Goal: Transaction & Acquisition: Book appointment/travel/reservation

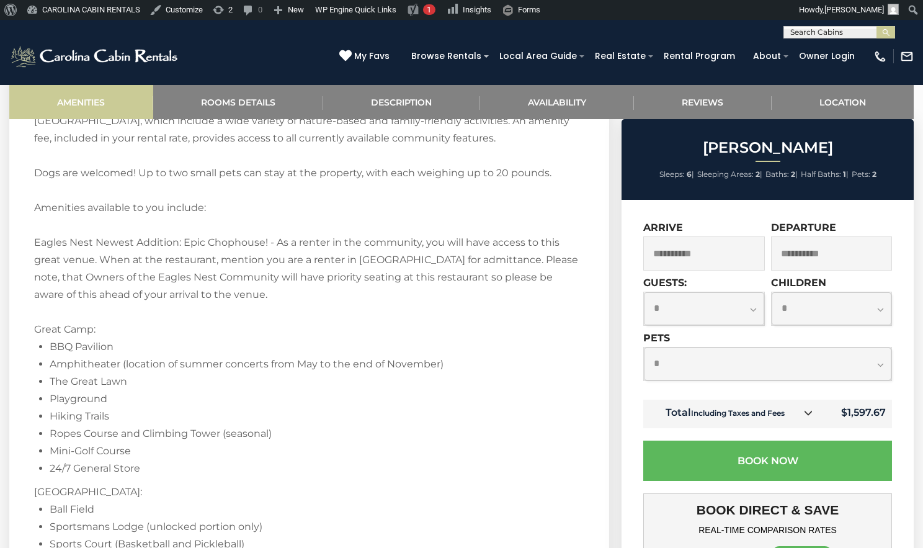
scroll to position [1712, 0]
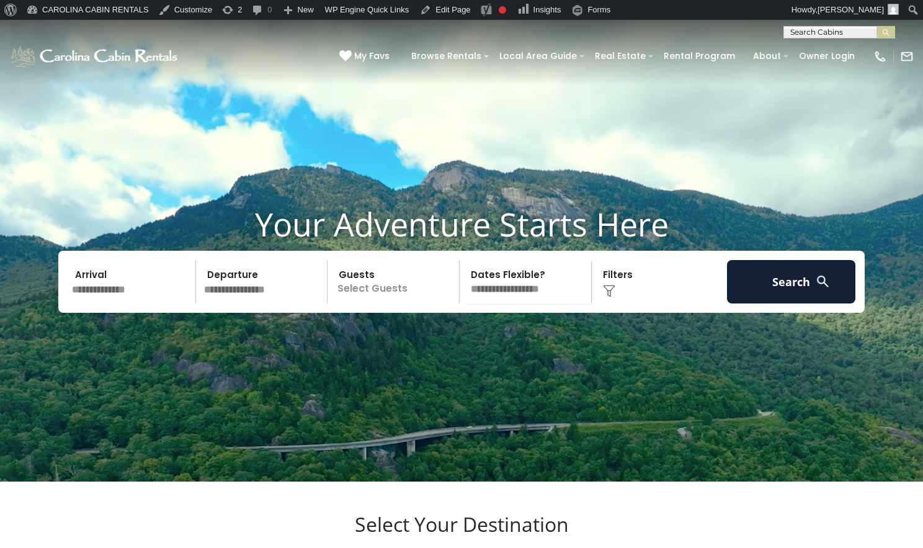
click at [811, 26] on div "**********" at bounding box center [839, 32] width 112 height 12
click at [811, 31] on input "text" at bounding box center [838, 35] width 109 height 12
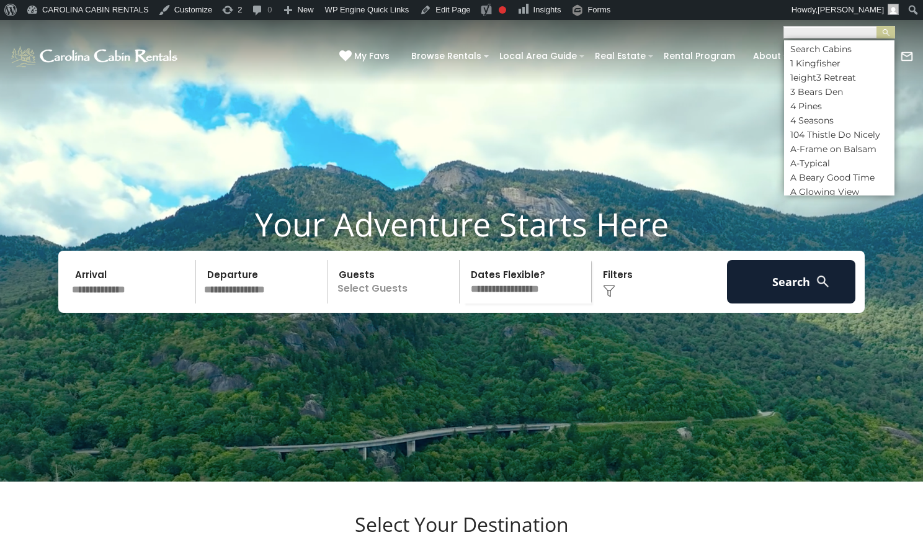
paste input "**********"
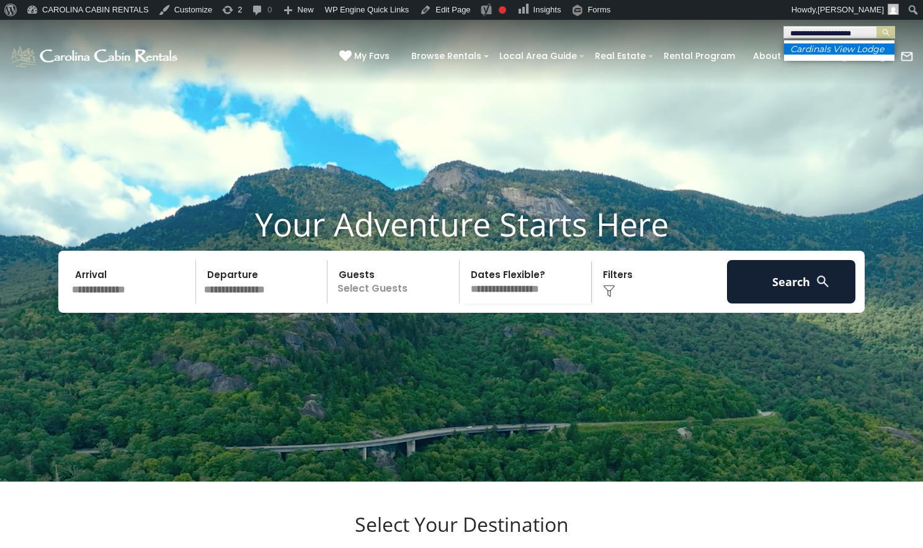
type input "**********"
click at [823, 55] on li "Cardinals View Lodge" at bounding box center [839, 48] width 110 height 11
click at [883, 32] on img "submit" at bounding box center [885, 32] width 9 height 9
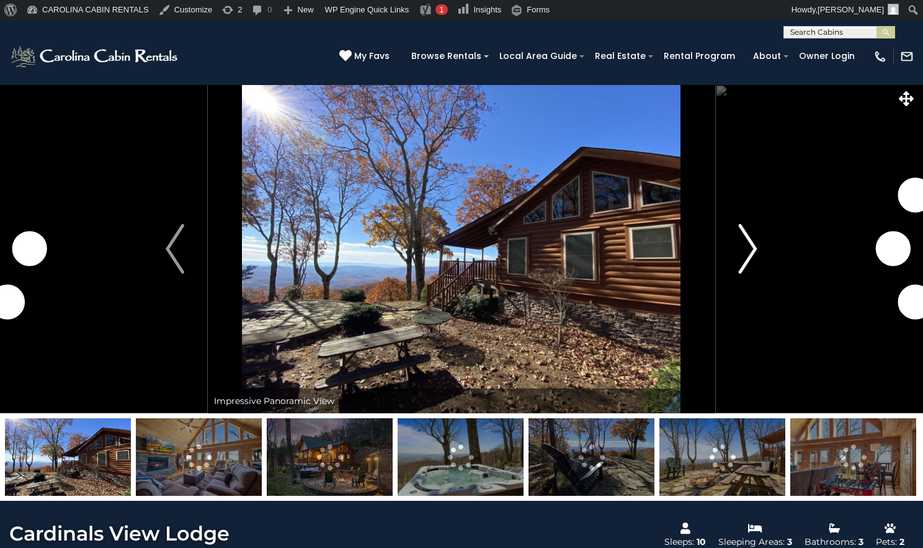
click at [750, 274] on img "Next" at bounding box center [748, 249] width 19 height 50
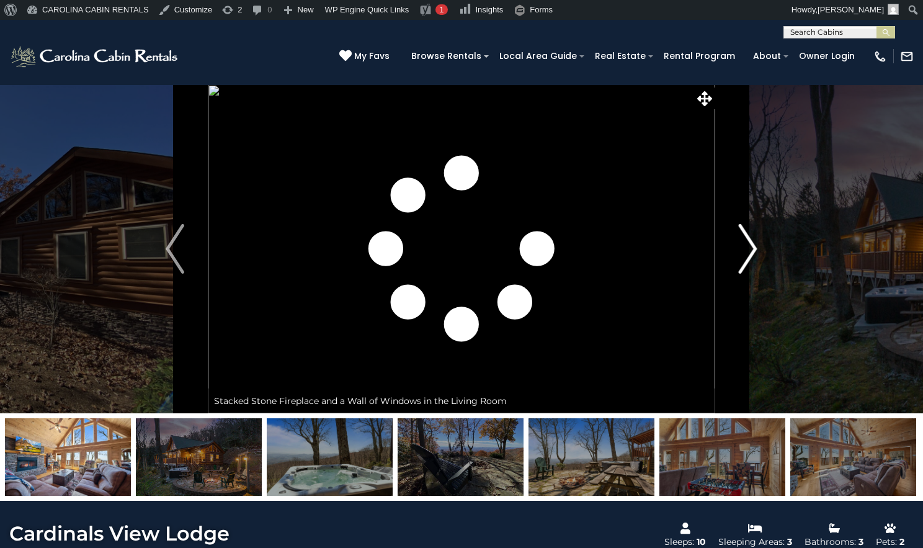
click at [750, 274] on img "Next" at bounding box center [748, 249] width 19 height 50
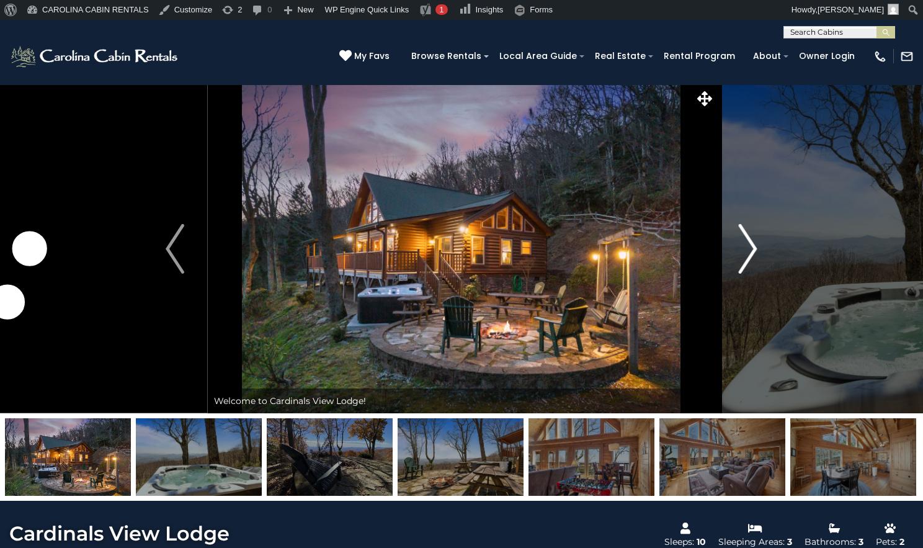
click at [750, 274] on img "Next" at bounding box center [748, 249] width 19 height 50
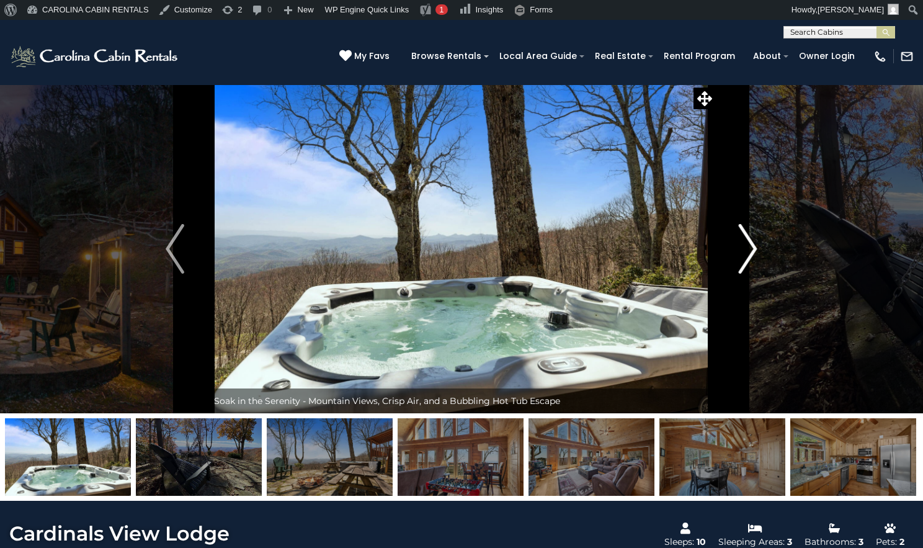
click at [750, 274] on img "Next" at bounding box center [748, 249] width 19 height 50
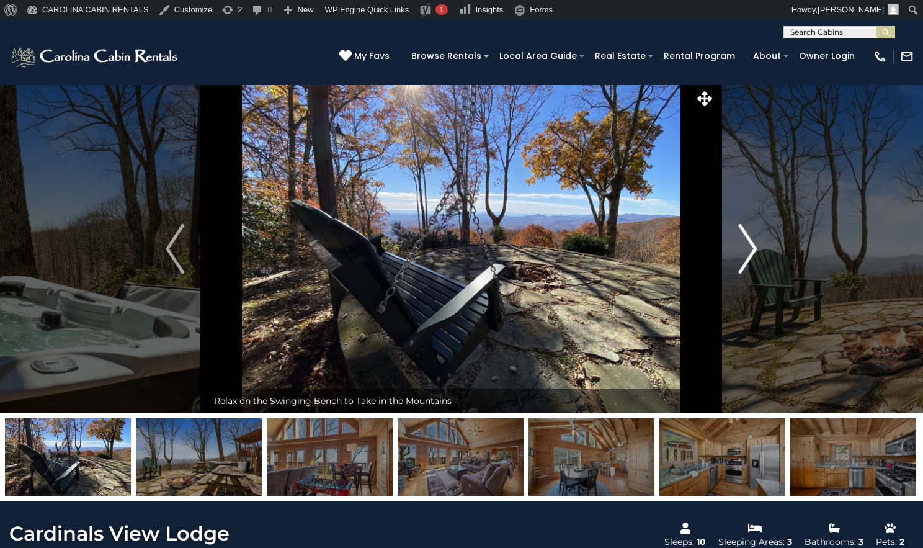
click at [750, 274] on img "Next" at bounding box center [748, 249] width 19 height 50
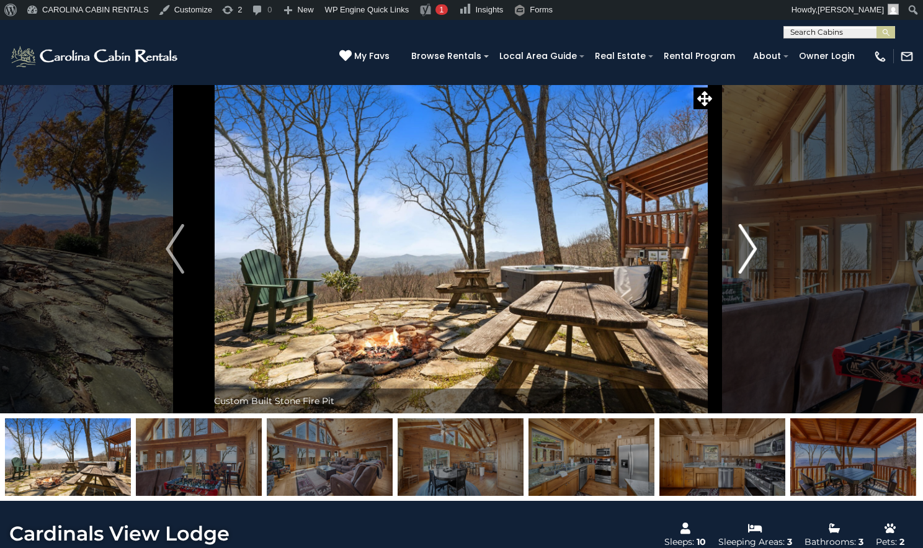
click at [750, 274] on img "Next" at bounding box center [748, 249] width 19 height 50
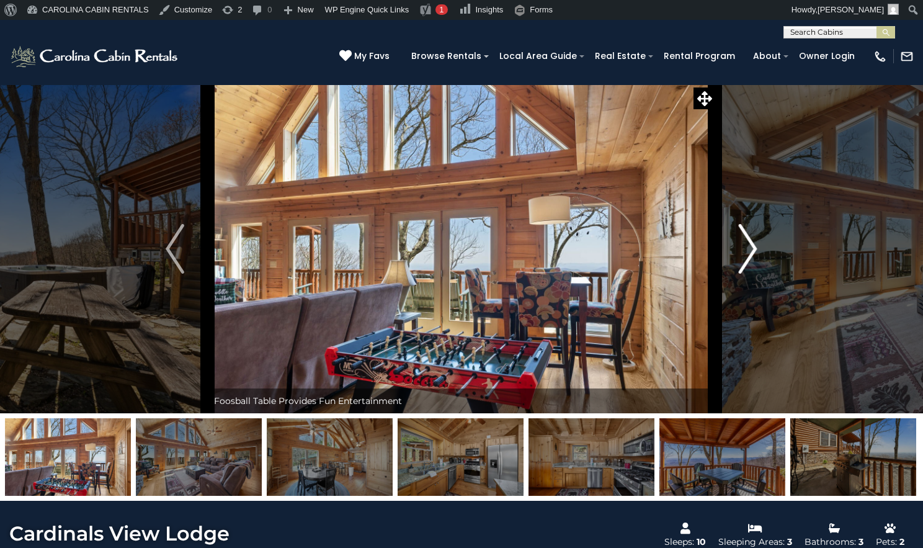
click at [750, 274] on img "Next" at bounding box center [748, 249] width 19 height 50
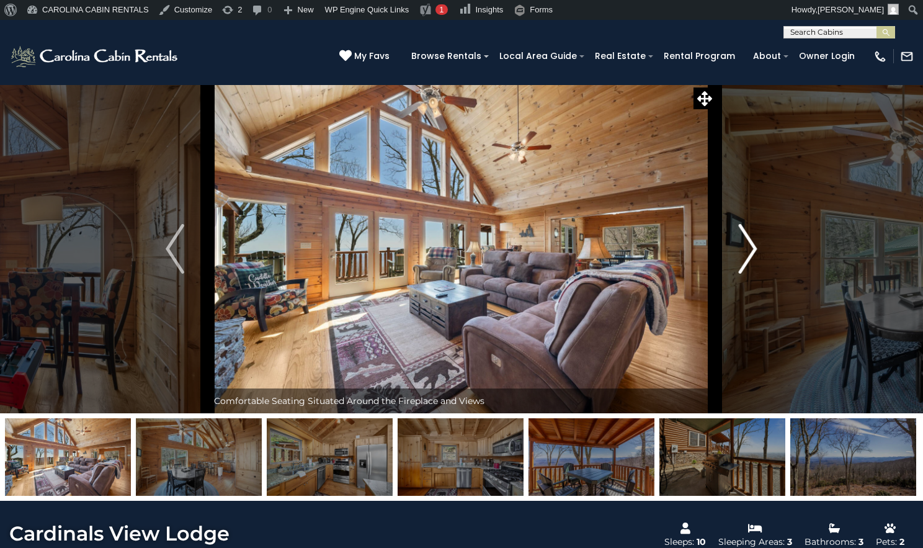
click at [750, 274] on img "Next" at bounding box center [748, 249] width 19 height 50
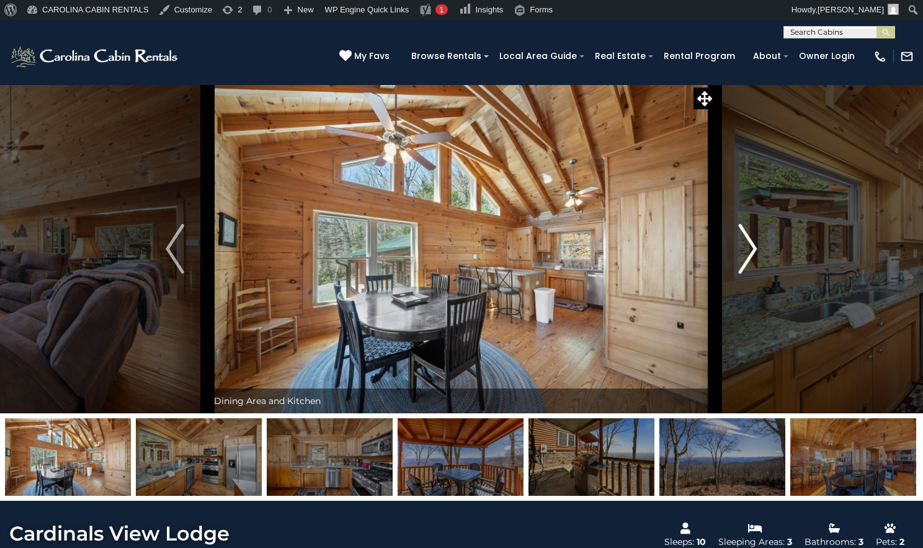
click at [750, 274] on img "Next" at bounding box center [748, 249] width 19 height 50
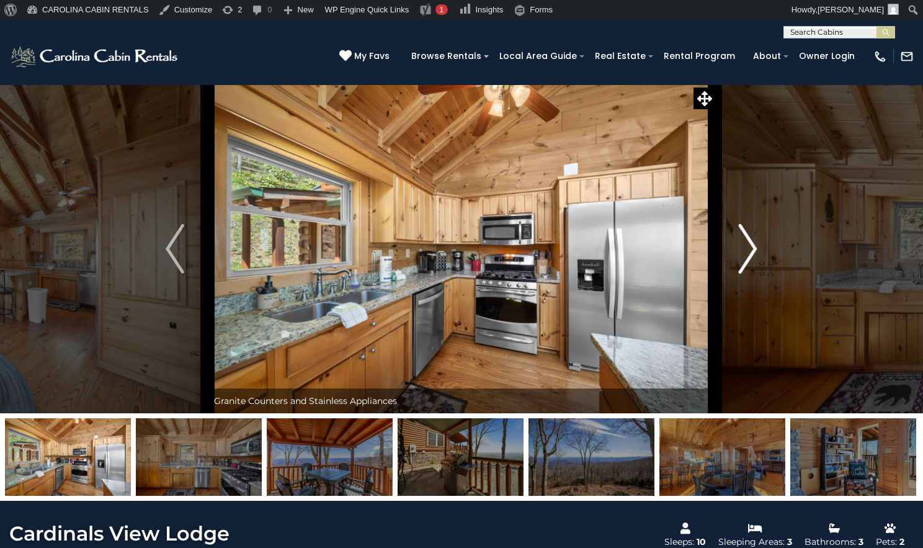
click at [750, 274] on img "Next" at bounding box center [748, 249] width 19 height 50
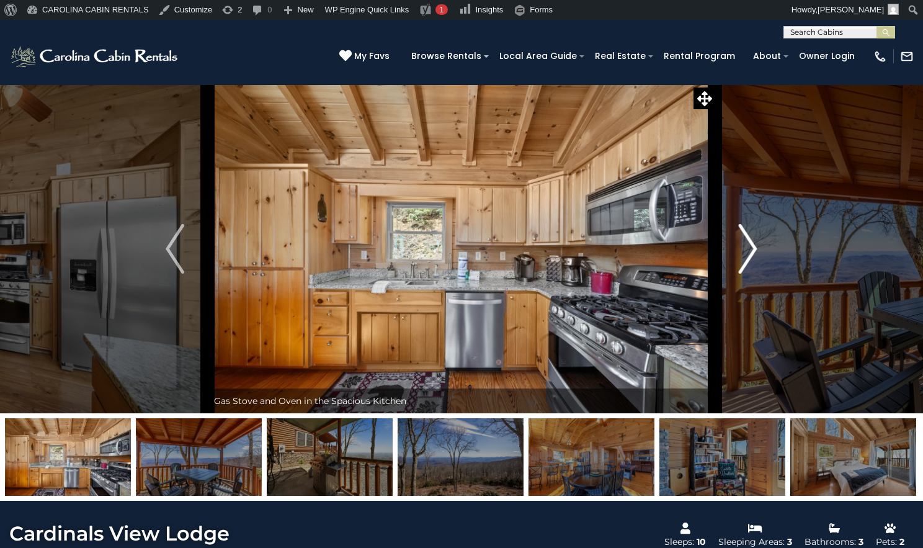
click at [750, 274] on img "Next" at bounding box center [748, 249] width 19 height 50
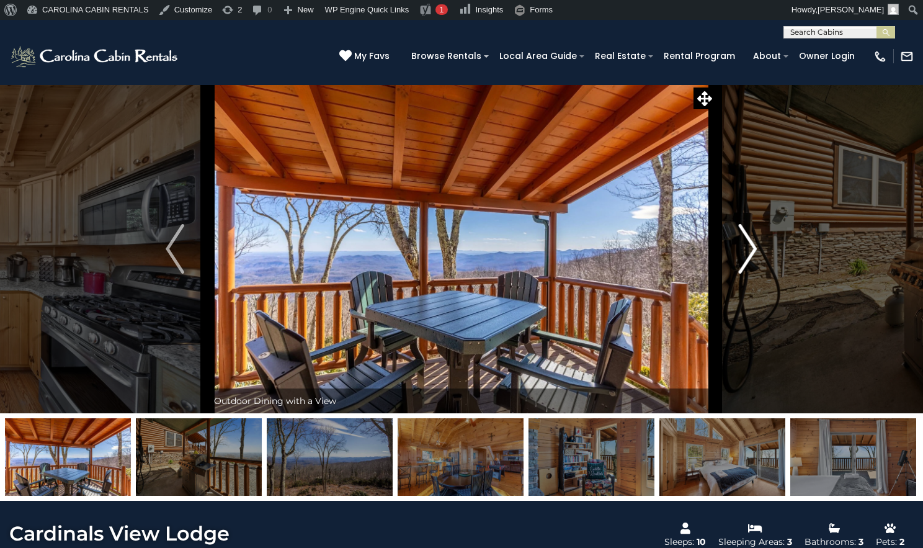
click at [750, 274] on img "Next" at bounding box center [748, 249] width 19 height 50
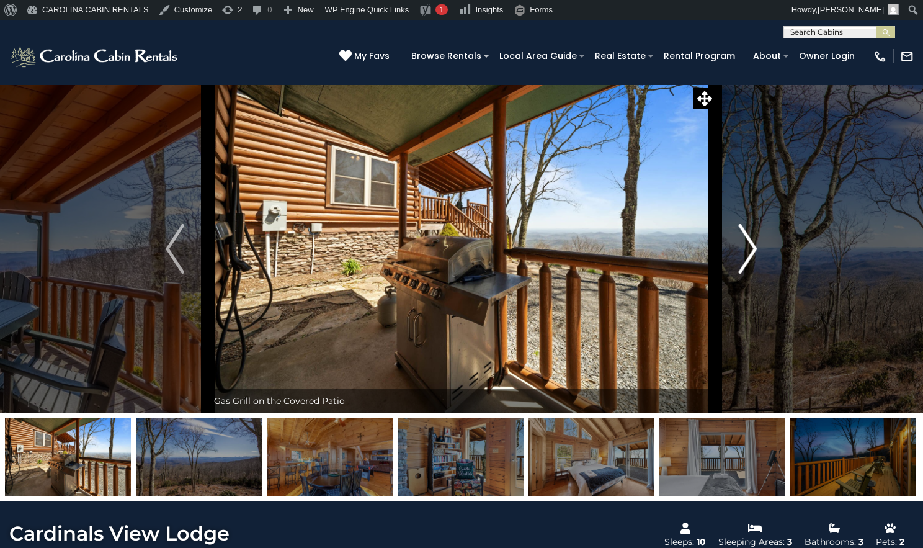
click at [750, 274] on img "Next" at bounding box center [748, 249] width 19 height 50
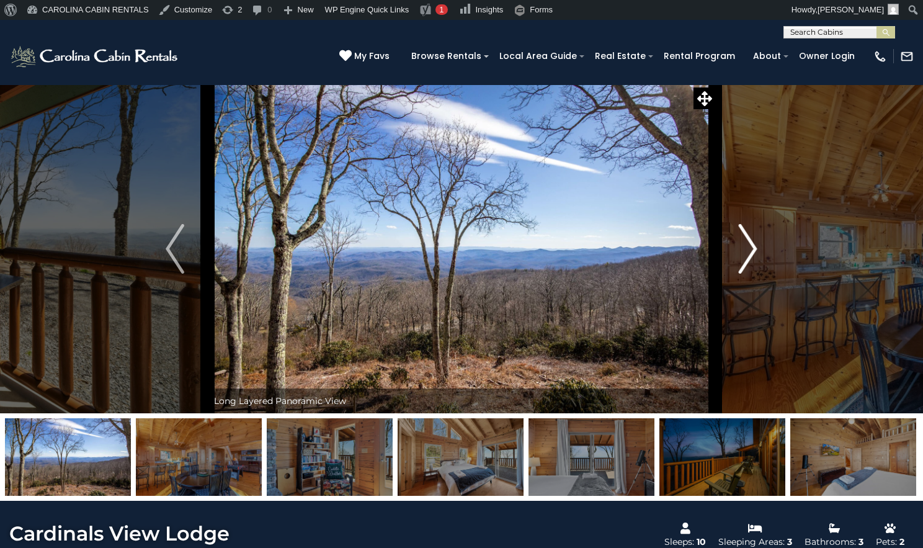
click at [750, 274] on img "Next" at bounding box center [748, 249] width 19 height 50
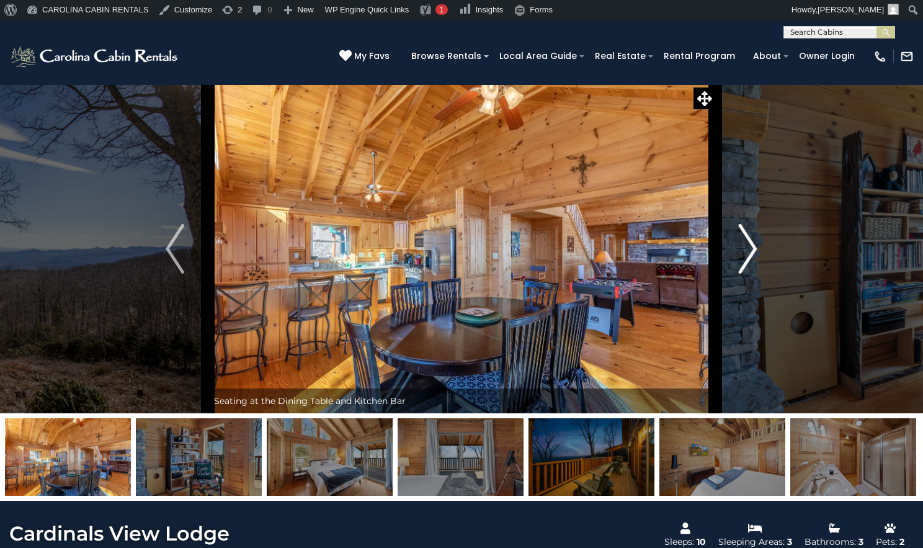
click at [750, 274] on img "Next" at bounding box center [748, 249] width 19 height 50
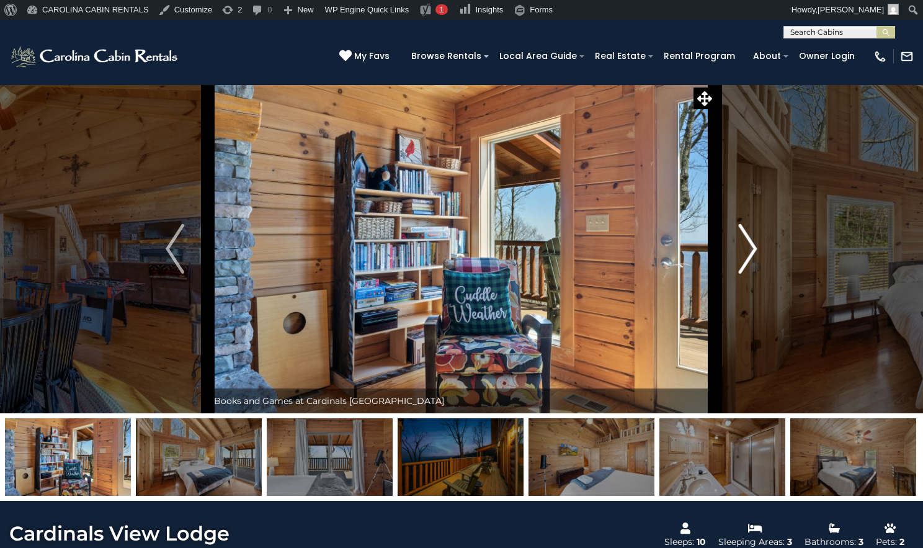
click at [750, 274] on img "Next" at bounding box center [748, 249] width 19 height 50
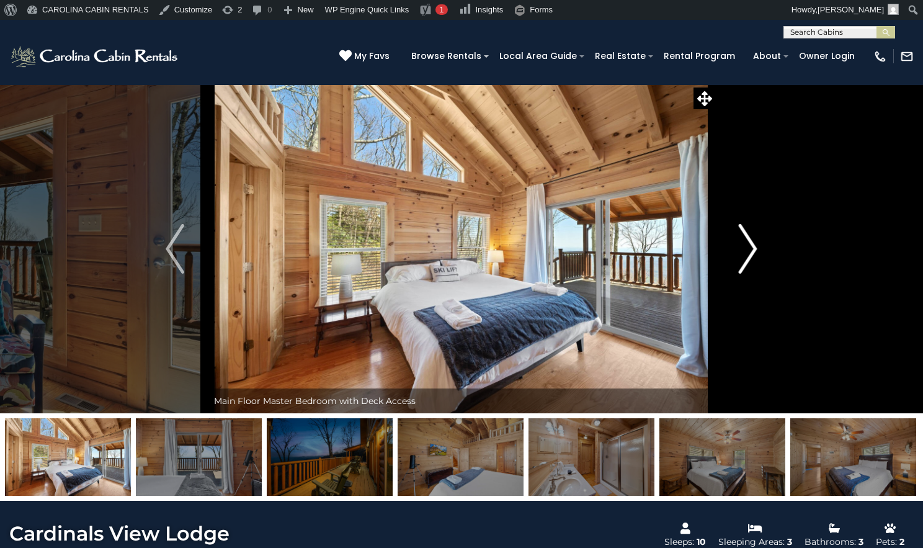
click at [750, 274] on img "Next" at bounding box center [748, 249] width 19 height 50
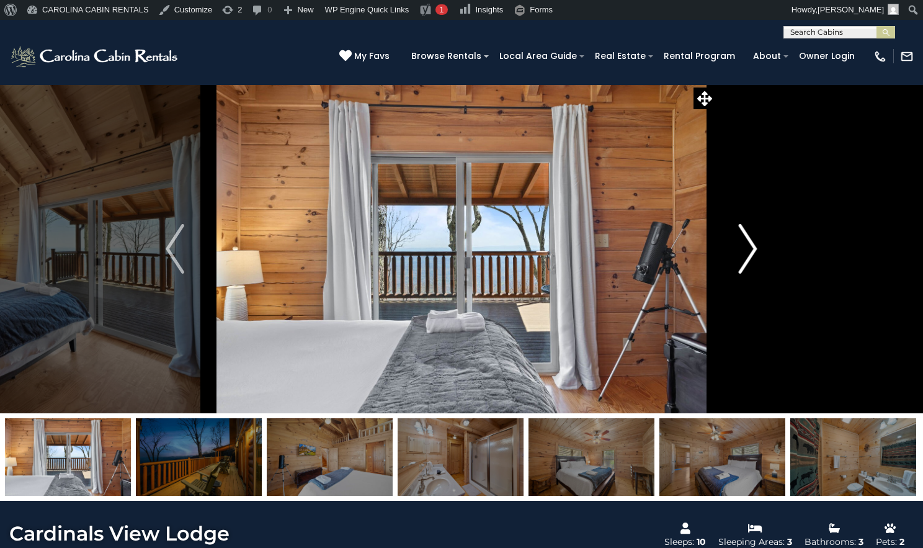
click at [750, 274] on img "Next" at bounding box center [748, 249] width 19 height 50
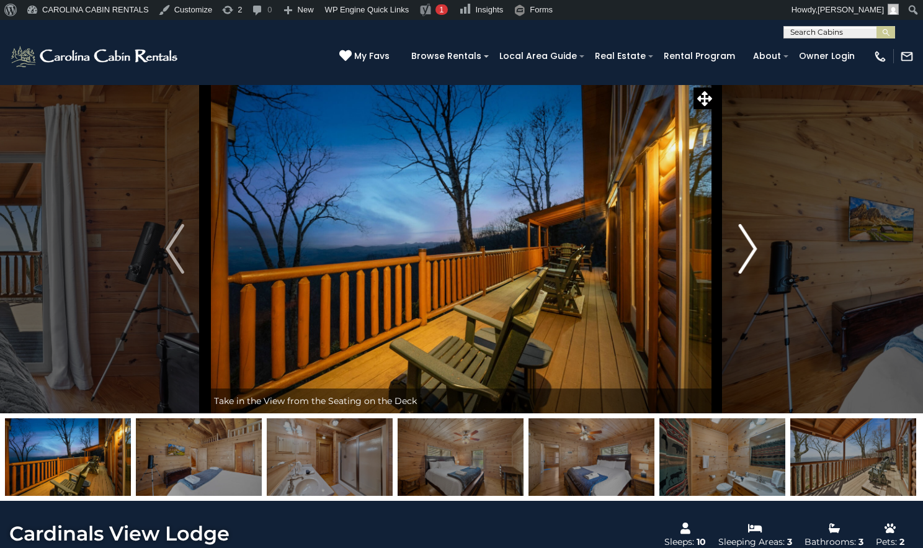
click at [750, 274] on img "Next" at bounding box center [748, 249] width 19 height 50
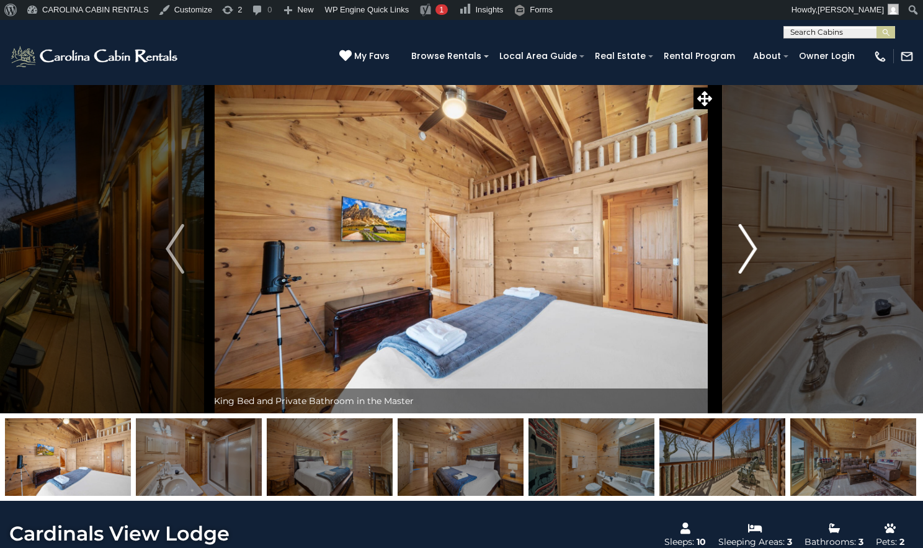
click at [750, 274] on img "Next" at bounding box center [748, 249] width 19 height 50
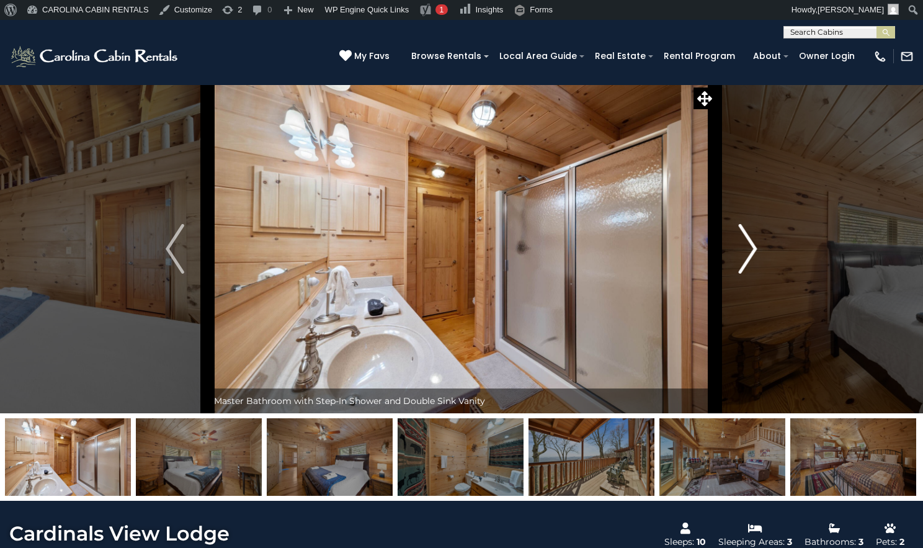
click at [750, 274] on img "Next" at bounding box center [748, 249] width 19 height 50
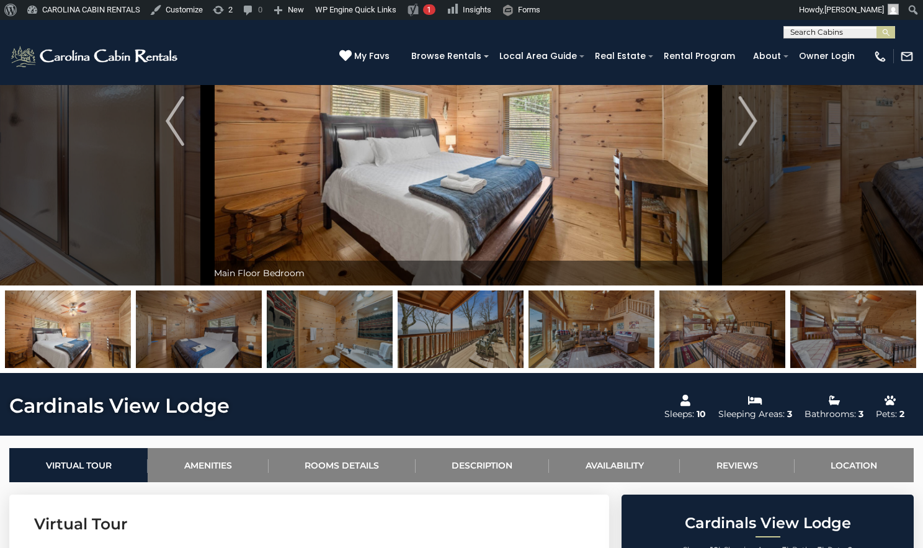
scroll to position [125, 0]
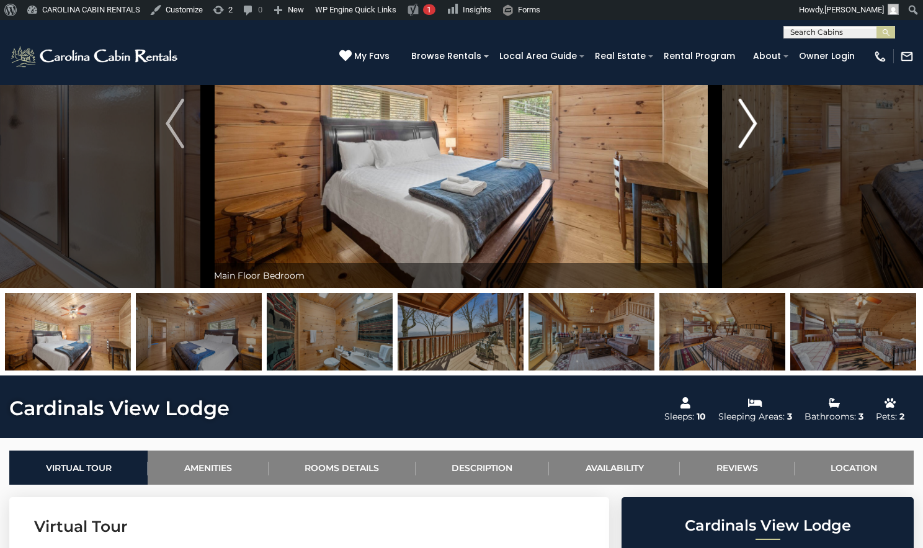
click at [736, 168] on button "Next" at bounding box center [748, 123] width 66 height 329
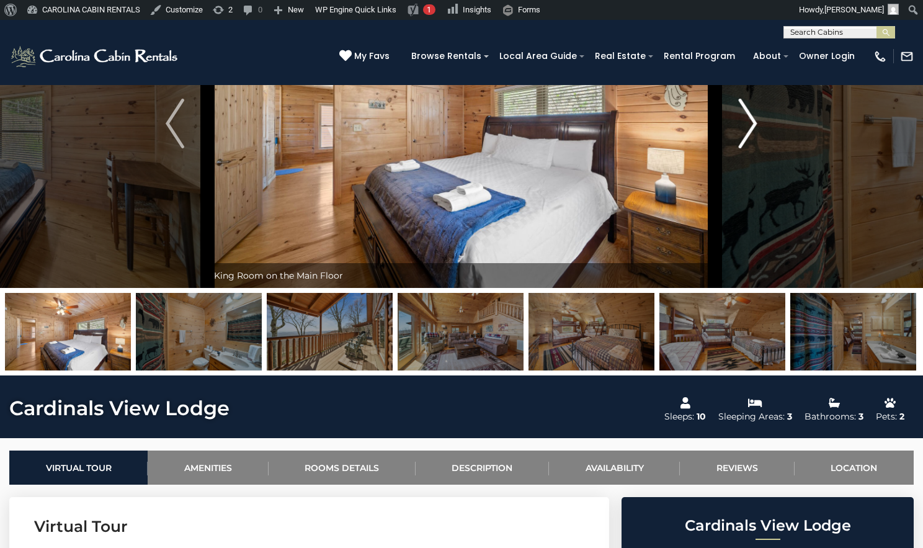
click at [736, 168] on button "Next" at bounding box center [748, 123] width 66 height 329
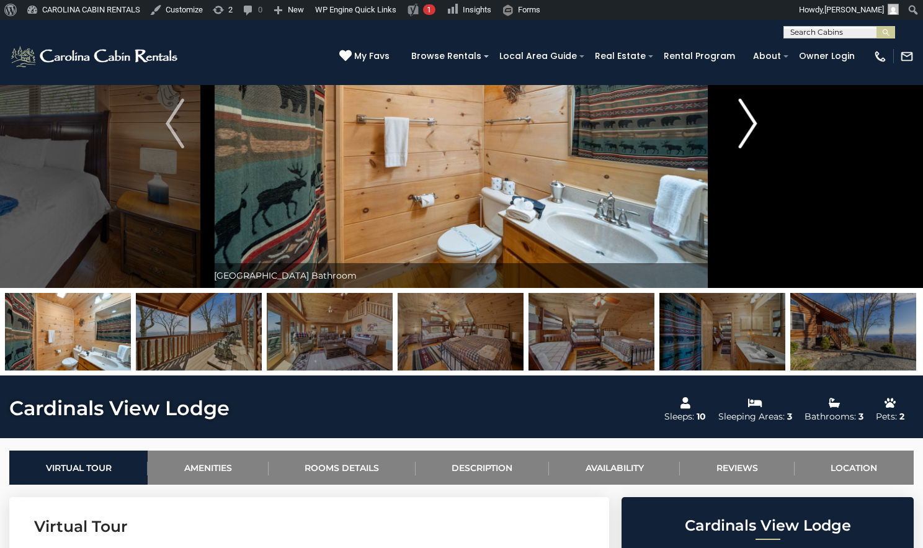
click at [736, 168] on button "Next" at bounding box center [748, 123] width 66 height 329
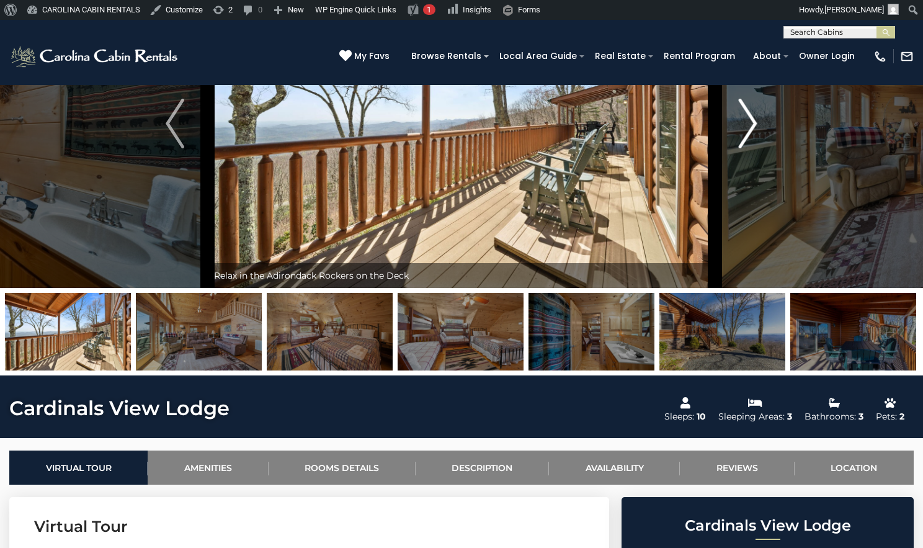
click at [736, 168] on button "Next" at bounding box center [748, 123] width 66 height 329
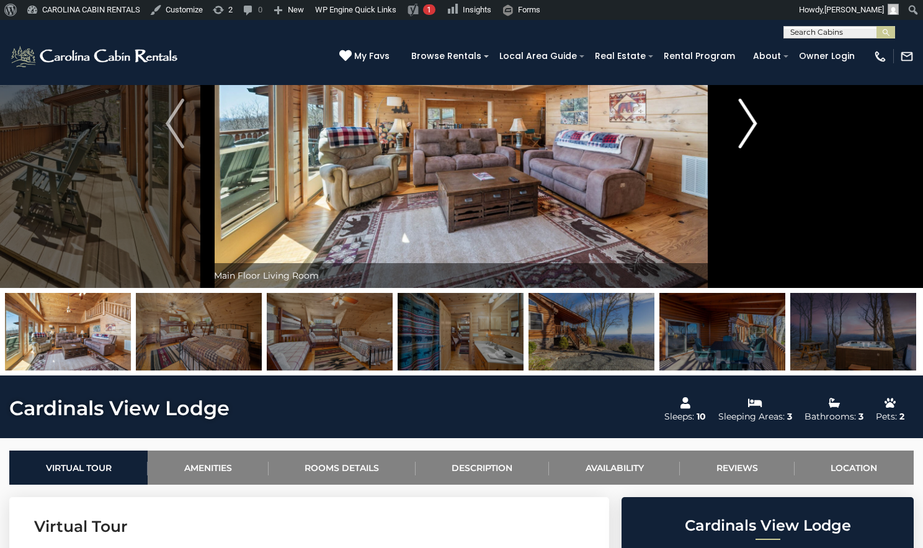
click at [736, 168] on button "Next" at bounding box center [748, 123] width 66 height 329
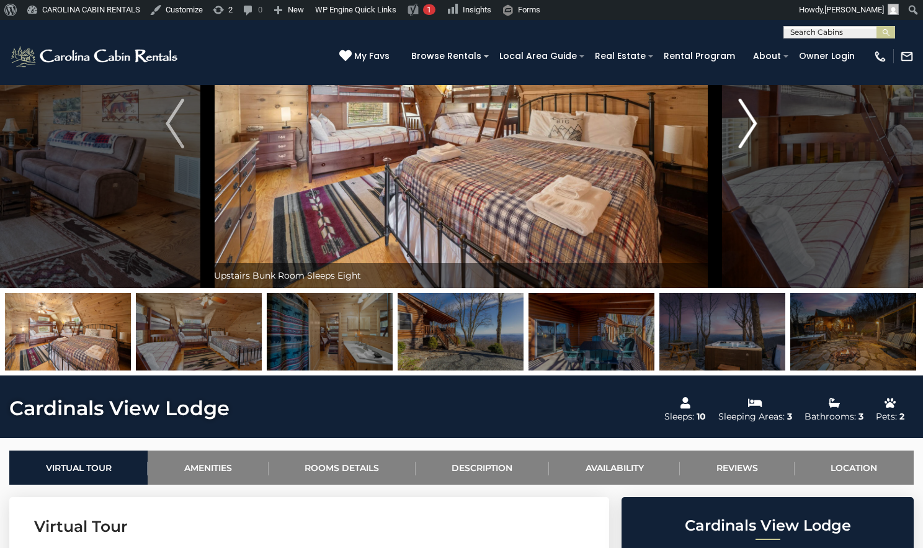
click at [736, 168] on button "Next" at bounding box center [748, 123] width 66 height 329
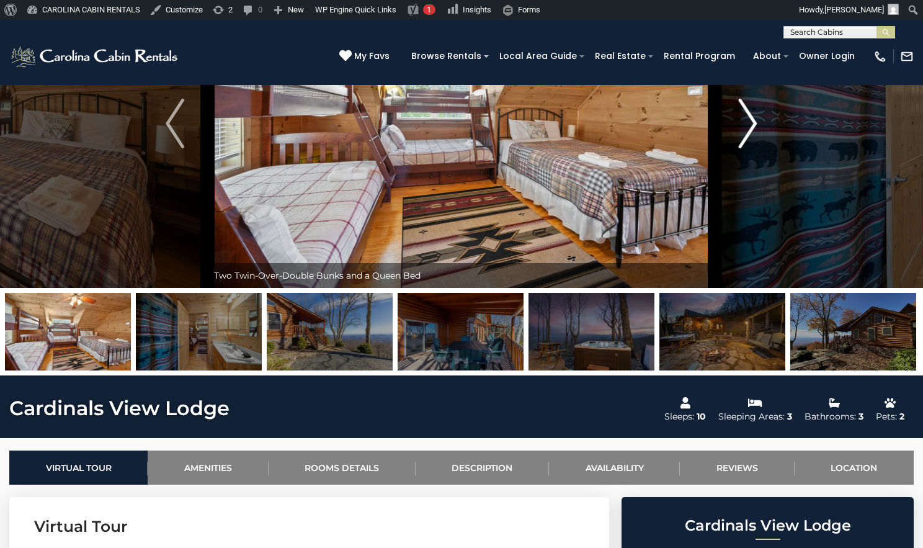
click at [736, 168] on button "Next" at bounding box center [748, 123] width 66 height 329
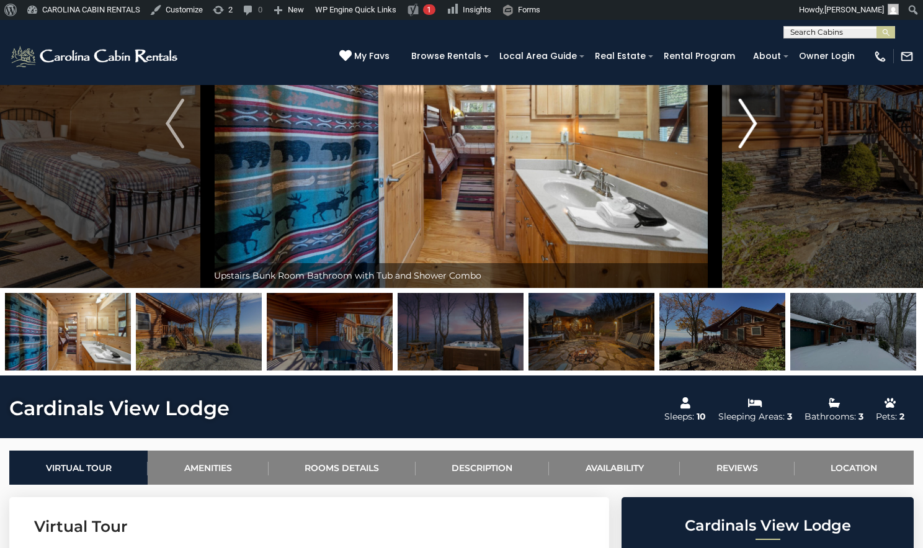
click at [736, 168] on button "Next" at bounding box center [748, 123] width 66 height 329
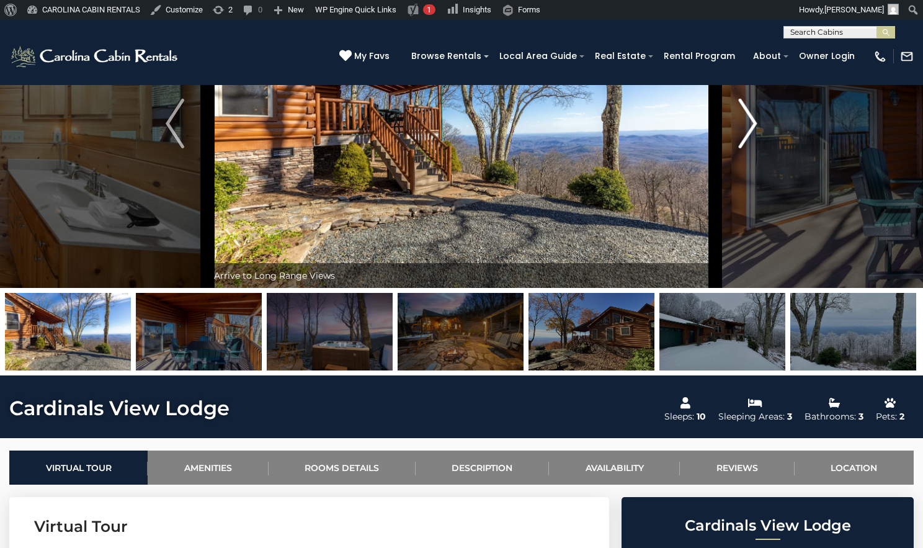
click at [736, 168] on button "Next" at bounding box center [748, 123] width 66 height 329
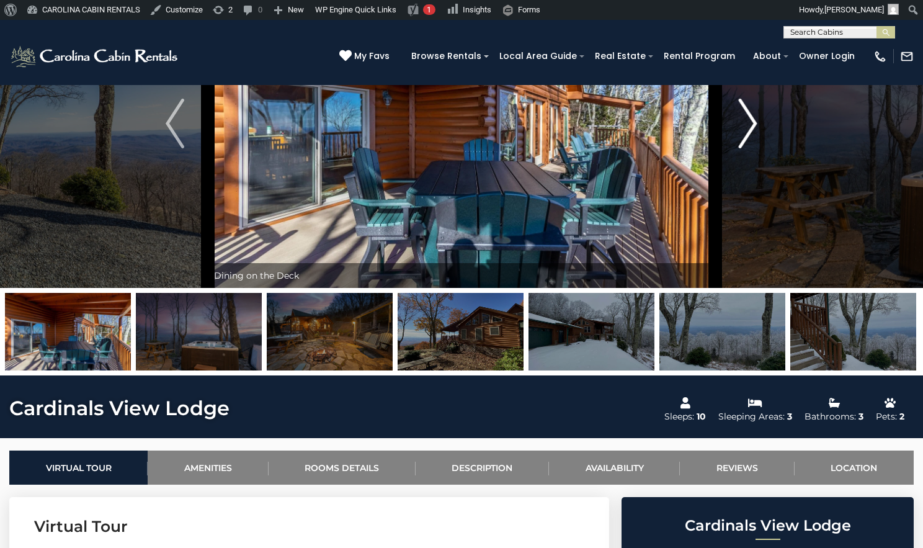
click at [736, 168] on button "Next" at bounding box center [748, 123] width 66 height 329
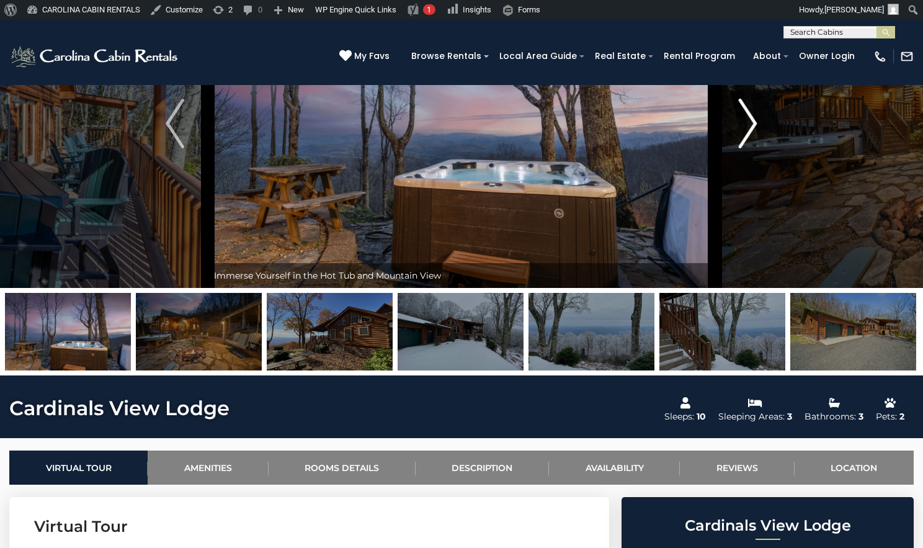
click at [736, 168] on button "Next" at bounding box center [748, 123] width 66 height 329
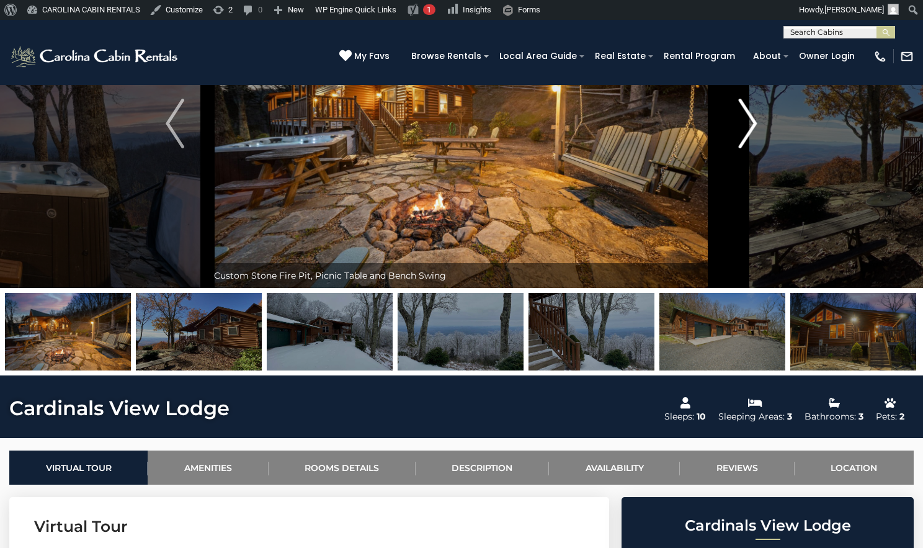
click at [736, 168] on button "Next" at bounding box center [748, 123] width 66 height 329
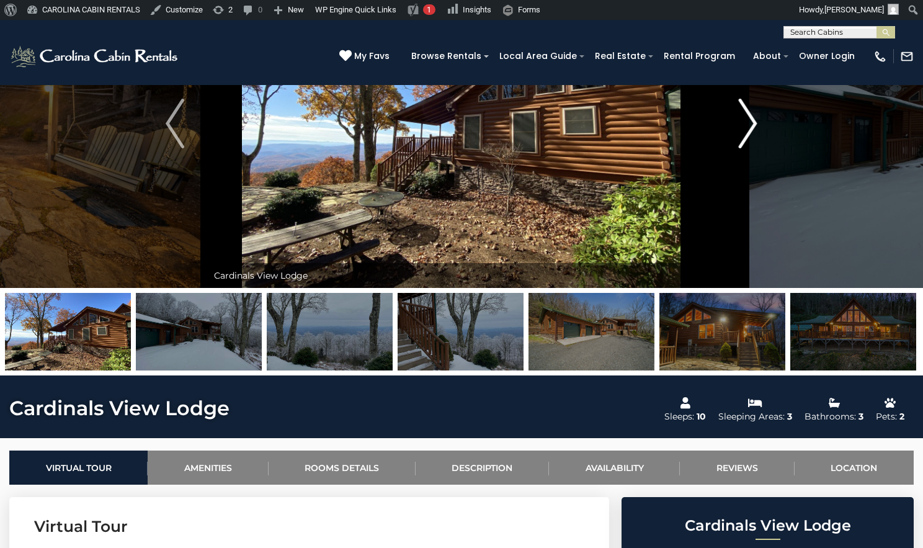
click at [736, 168] on button "Next" at bounding box center [748, 123] width 66 height 329
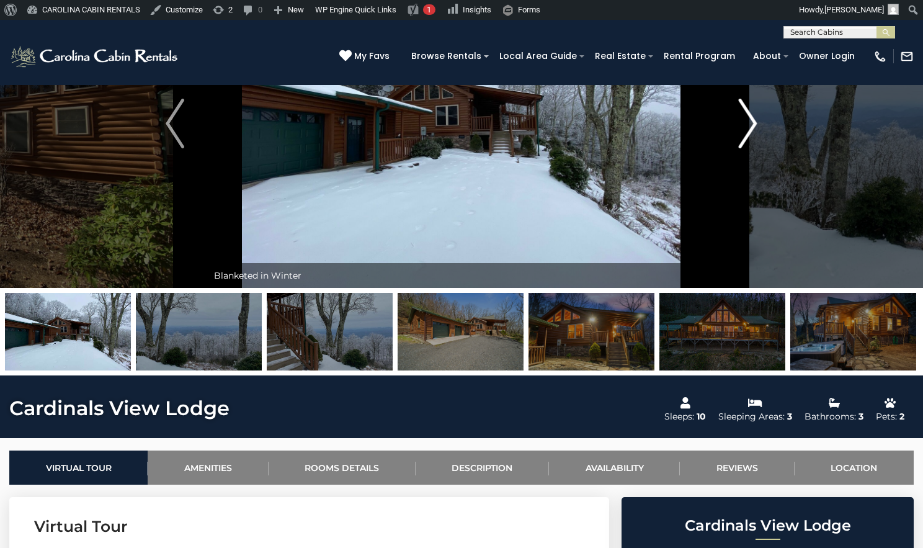
click at [736, 168] on button "Next" at bounding box center [748, 123] width 66 height 329
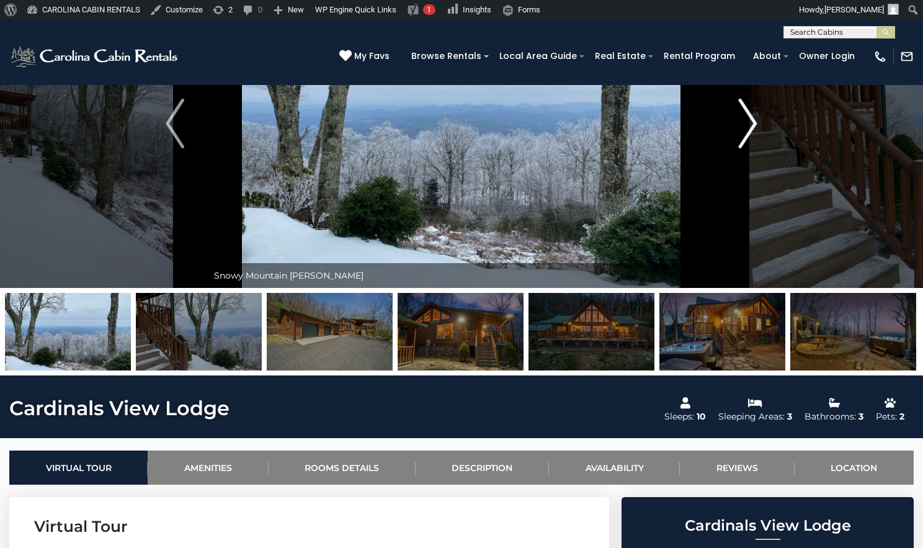
click at [736, 168] on button "Next" at bounding box center [748, 123] width 66 height 329
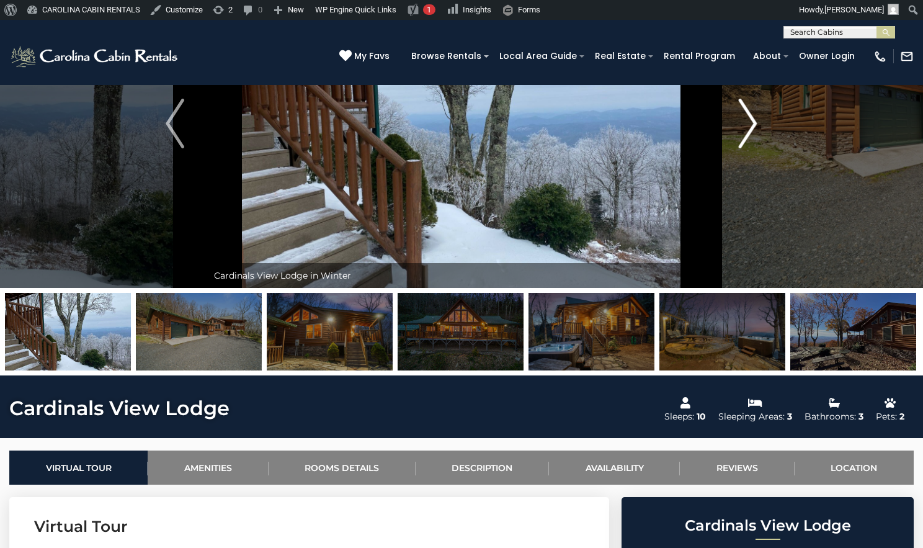
click at [736, 168] on button "Next" at bounding box center [748, 123] width 66 height 329
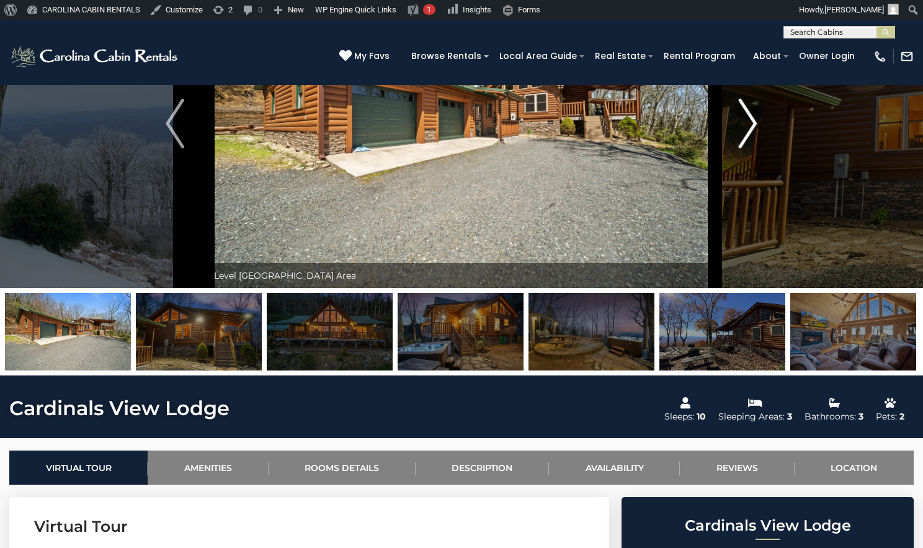
click at [736, 168] on button "Next" at bounding box center [748, 123] width 66 height 329
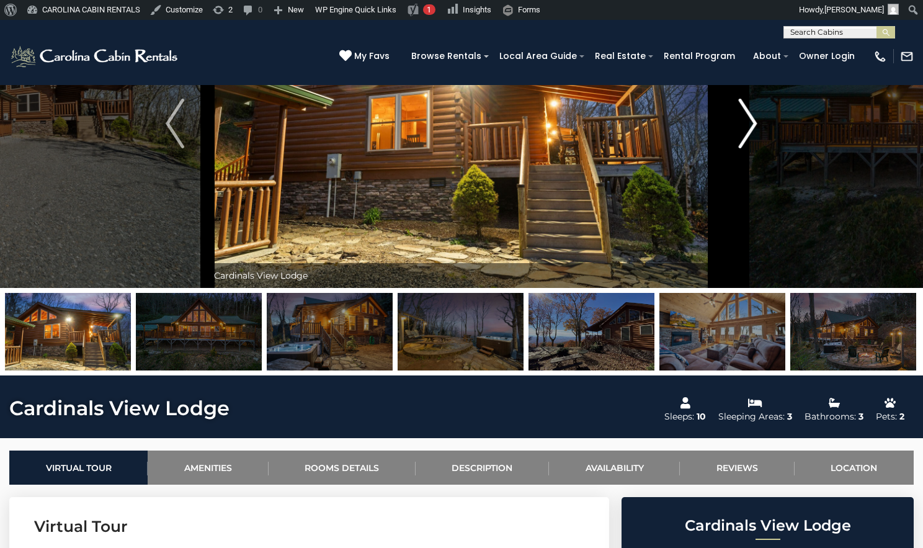
click at [736, 168] on button "Next" at bounding box center [748, 123] width 66 height 329
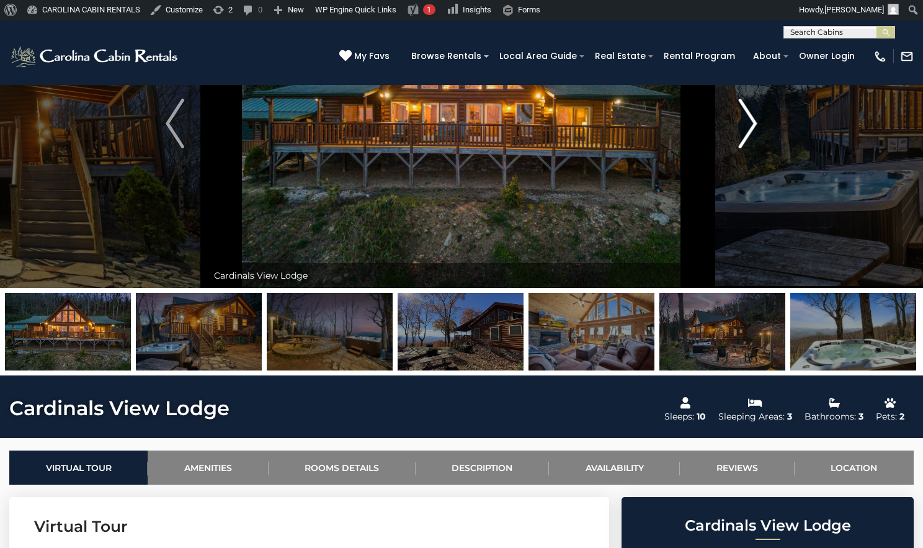
click at [736, 168] on button "Next" at bounding box center [748, 123] width 66 height 329
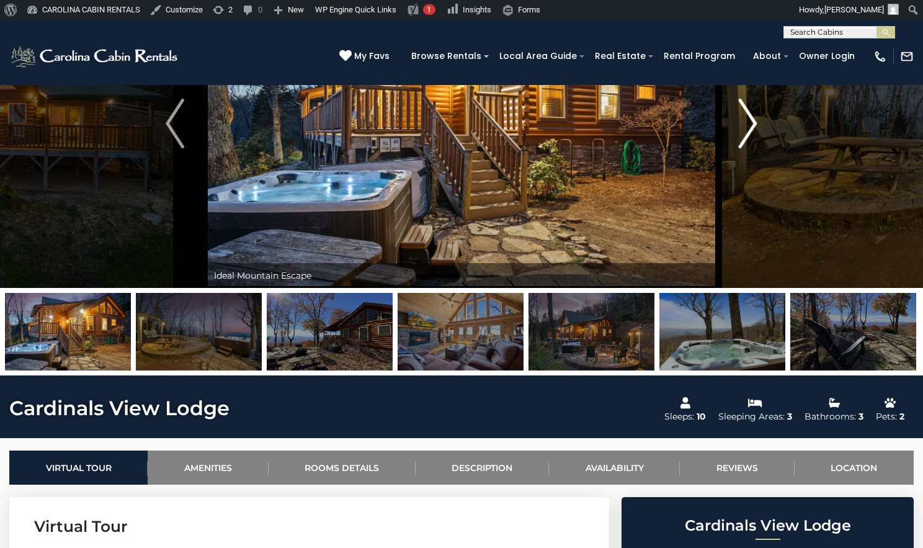
click at [736, 168] on button "Next" at bounding box center [748, 123] width 66 height 329
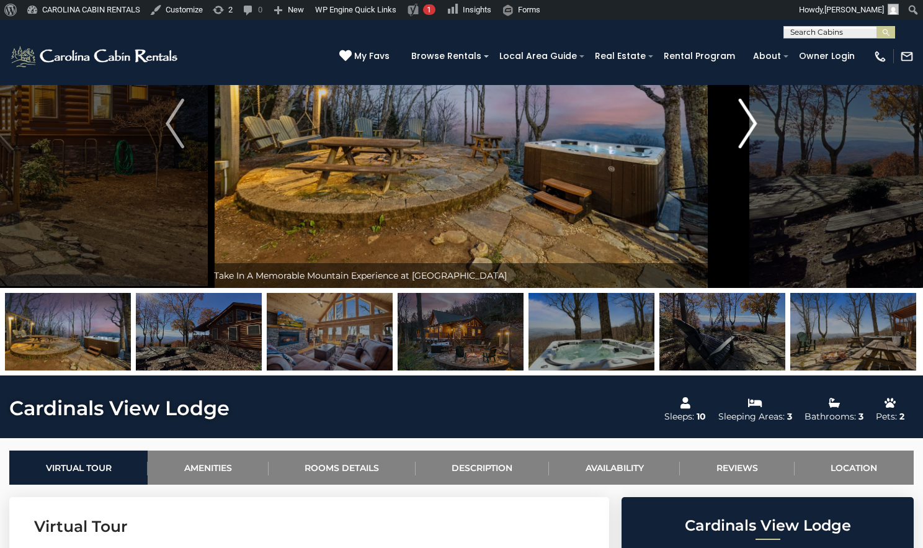
click at [736, 168] on button "Next" at bounding box center [748, 123] width 66 height 329
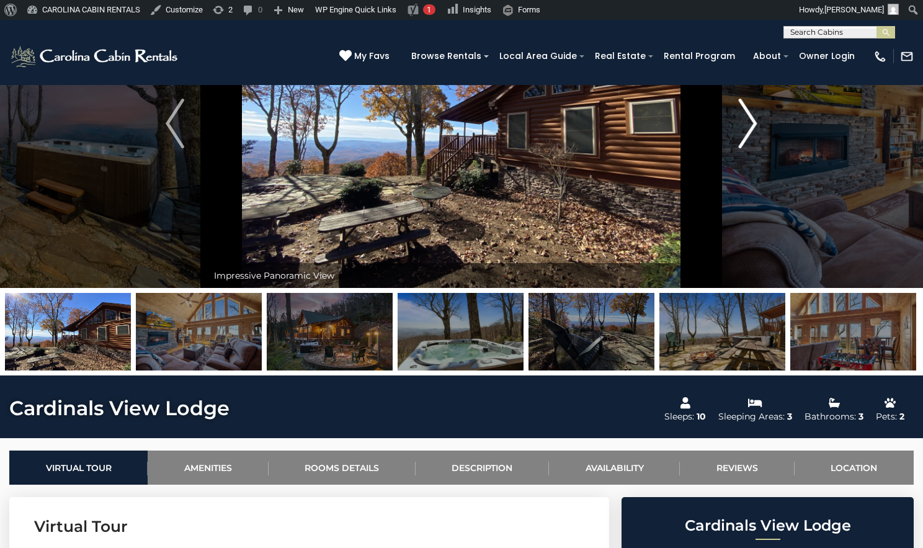
click at [736, 168] on button "Next" at bounding box center [748, 123] width 66 height 329
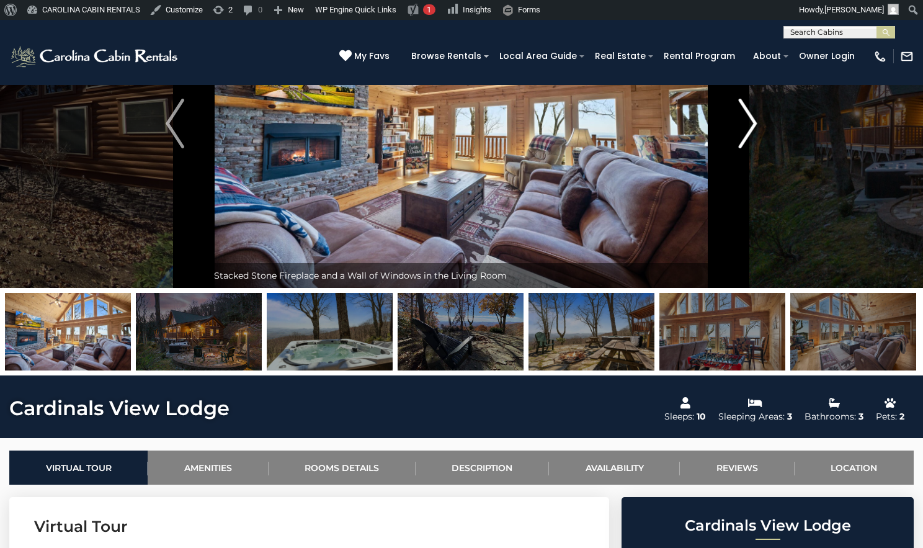
click at [736, 168] on button "Next" at bounding box center [748, 123] width 66 height 329
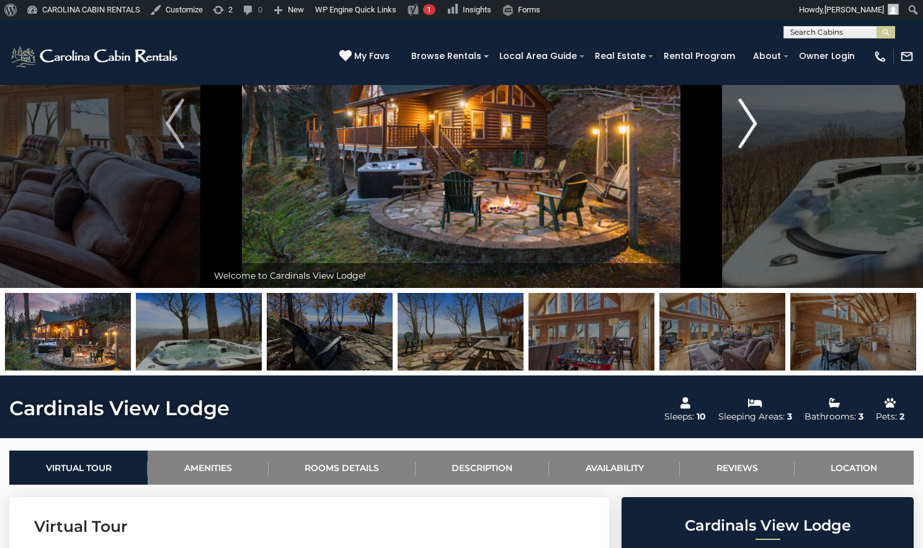
click at [736, 168] on button "Next" at bounding box center [748, 123] width 66 height 329
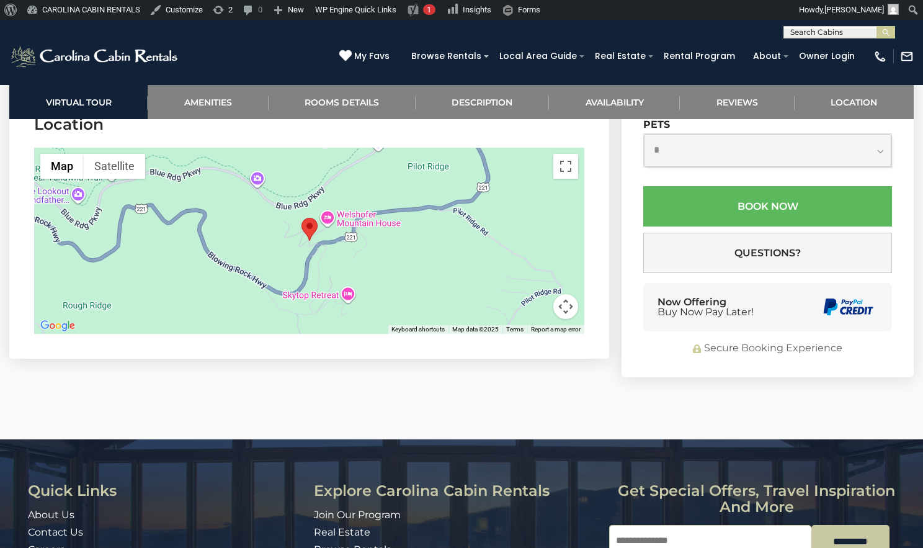
scroll to position [3123, 0]
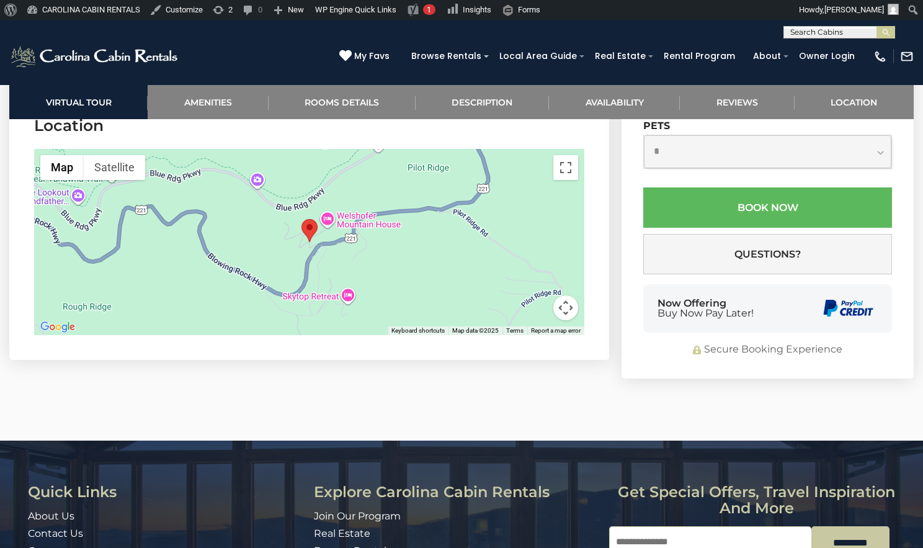
click at [564, 320] on button "Map camera controls" at bounding box center [565, 307] width 25 height 25
click at [538, 258] on button "Zoom in" at bounding box center [534, 245] width 25 height 25
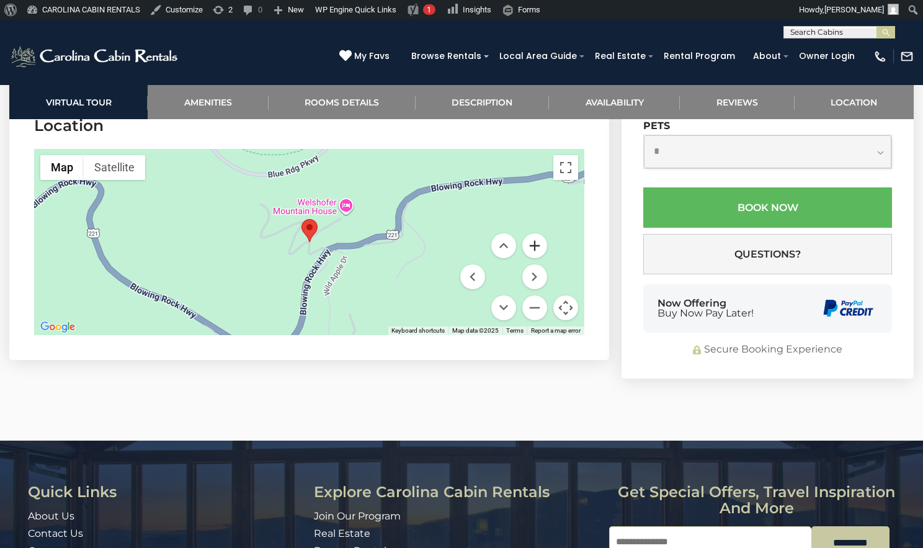
click at [538, 258] on button "Zoom in" at bounding box center [534, 245] width 25 height 25
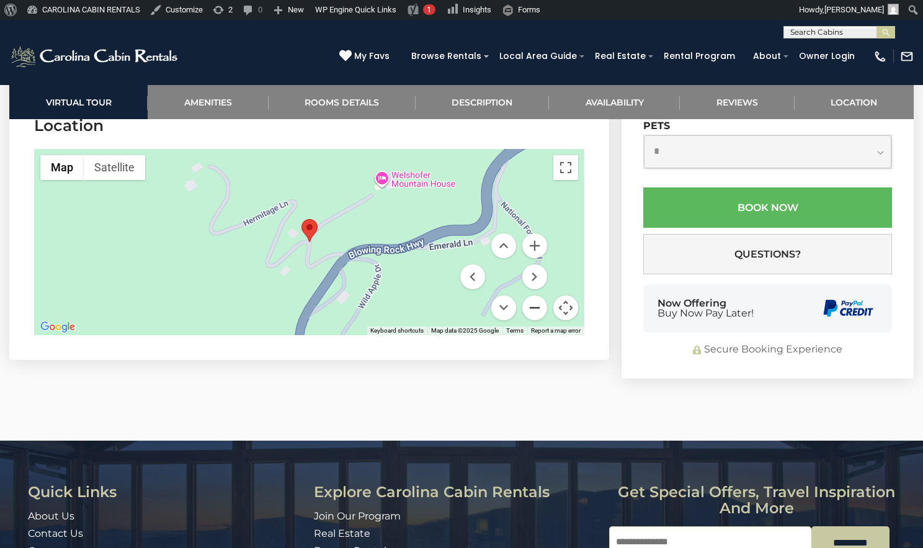
click at [539, 320] on button "Zoom out" at bounding box center [534, 307] width 25 height 25
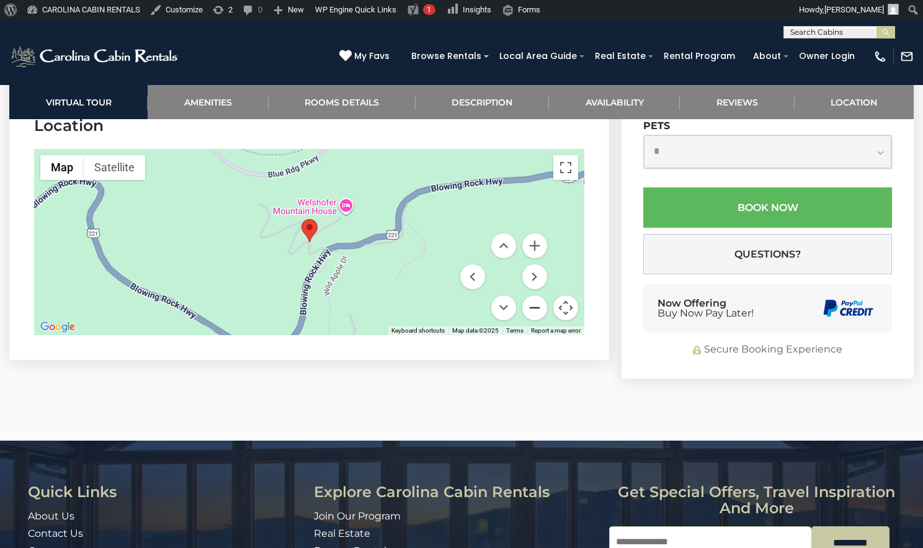
click at [539, 320] on button "Zoom out" at bounding box center [534, 307] width 25 height 25
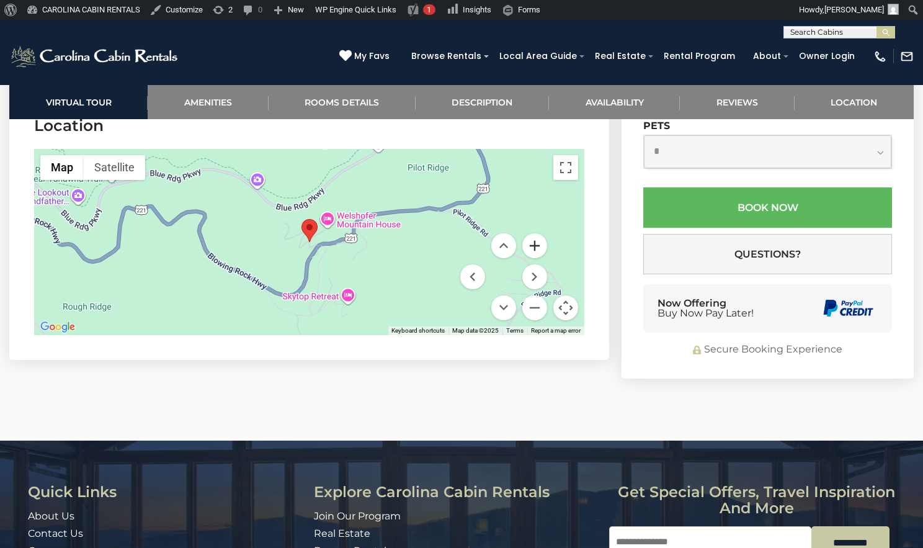
click at [530, 258] on button "Zoom in" at bounding box center [534, 245] width 25 height 25
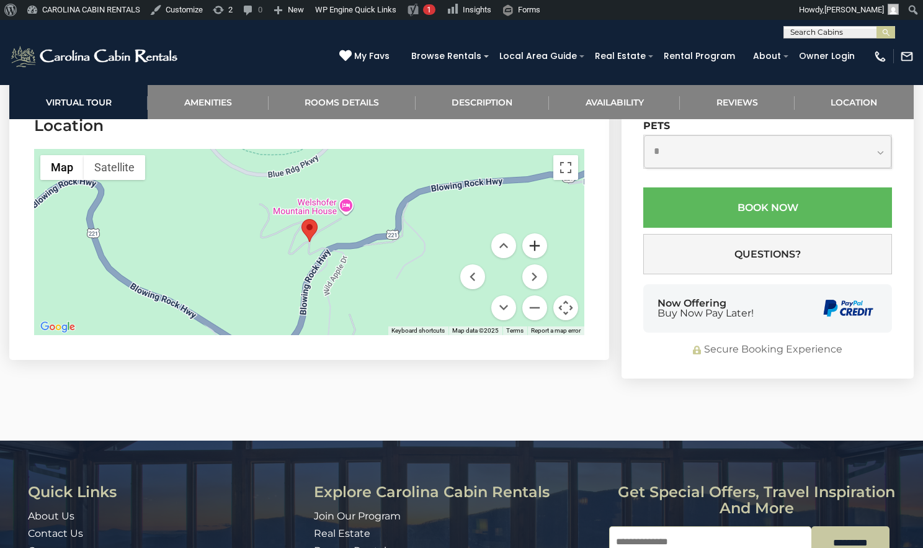
click at [530, 258] on button "Zoom in" at bounding box center [534, 245] width 25 height 25
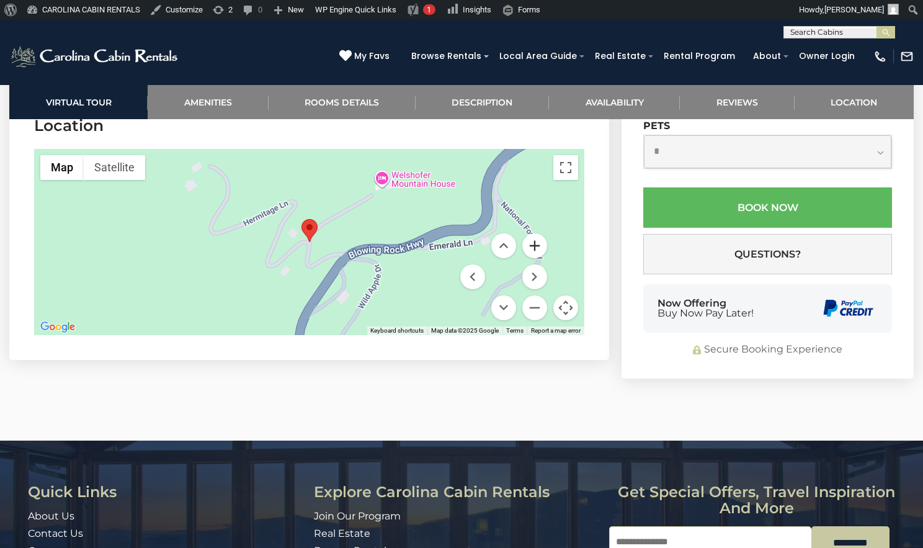
click at [530, 258] on button "Zoom in" at bounding box center [534, 245] width 25 height 25
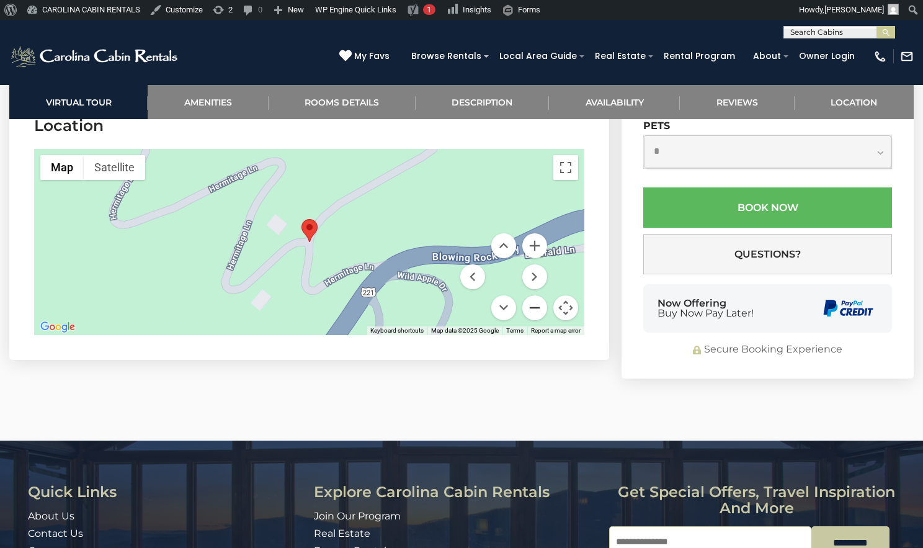
click at [537, 320] on button "Zoom out" at bounding box center [534, 307] width 25 height 25
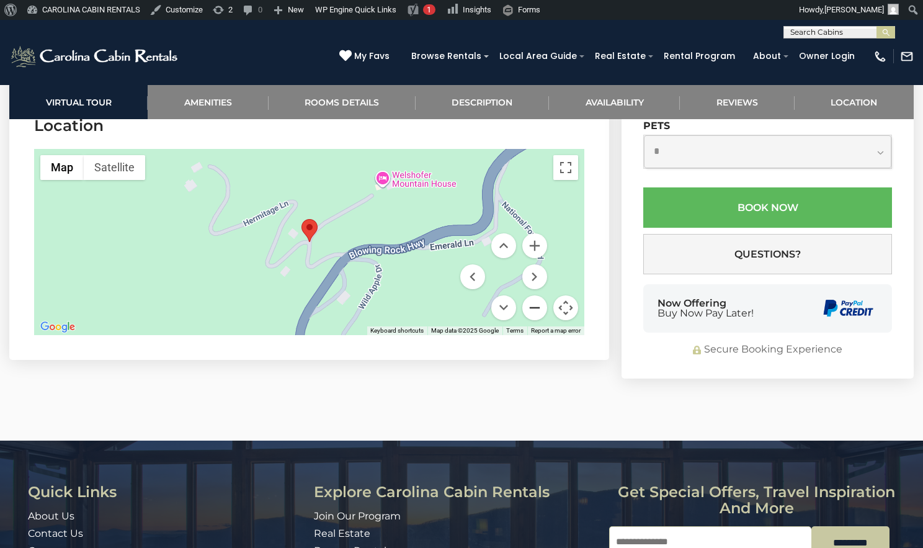
click at [537, 320] on button "Zoom out" at bounding box center [534, 307] width 25 height 25
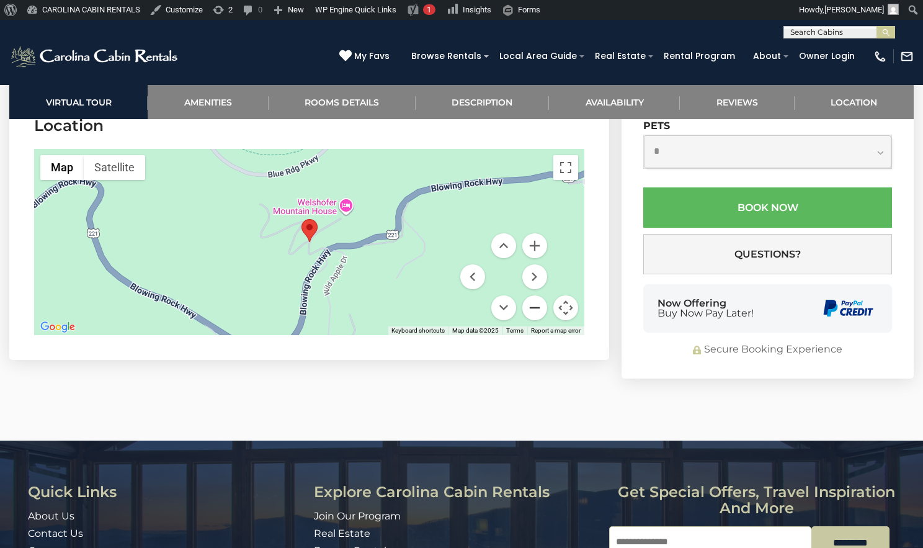
click at [537, 320] on button "Zoom out" at bounding box center [534, 307] width 25 height 25
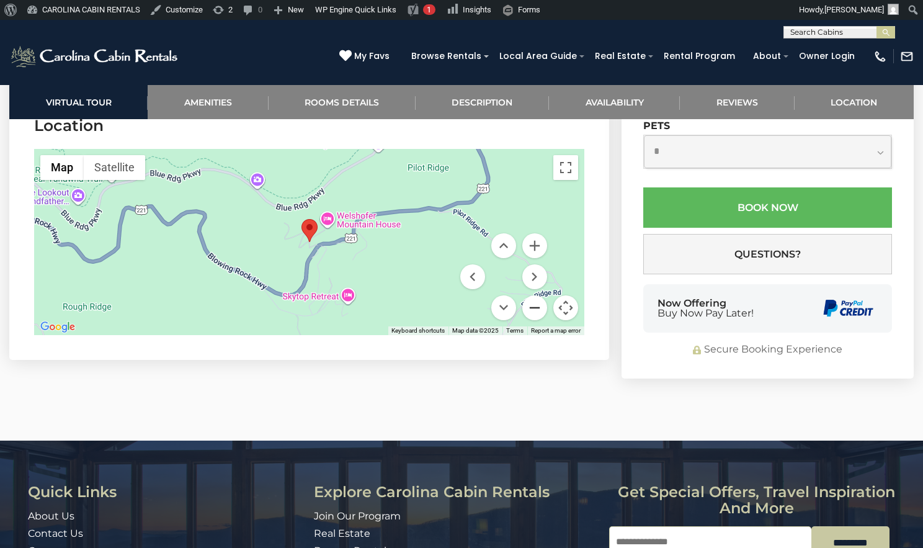
click at [537, 320] on button "Zoom out" at bounding box center [534, 307] width 25 height 25
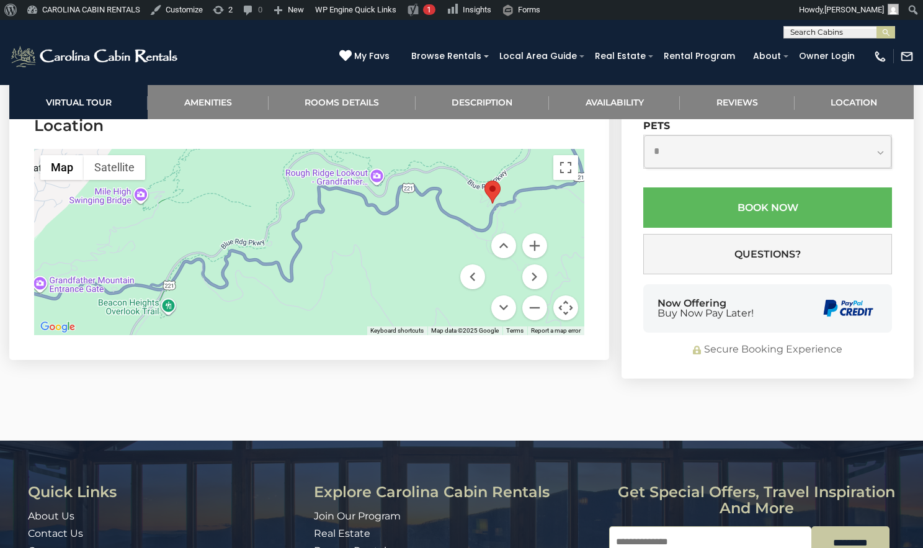
drag, startPoint x: 404, startPoint y: 346, endPoint x: 597, endPoint y: 305, distance: 197.3
click at [595, 305] on section "Location ← Move left → Move right ↑ Move up ↓ Move down + Zoom in - Zoom out Ho…" at bounding box center [309, 228] width 600 height 264
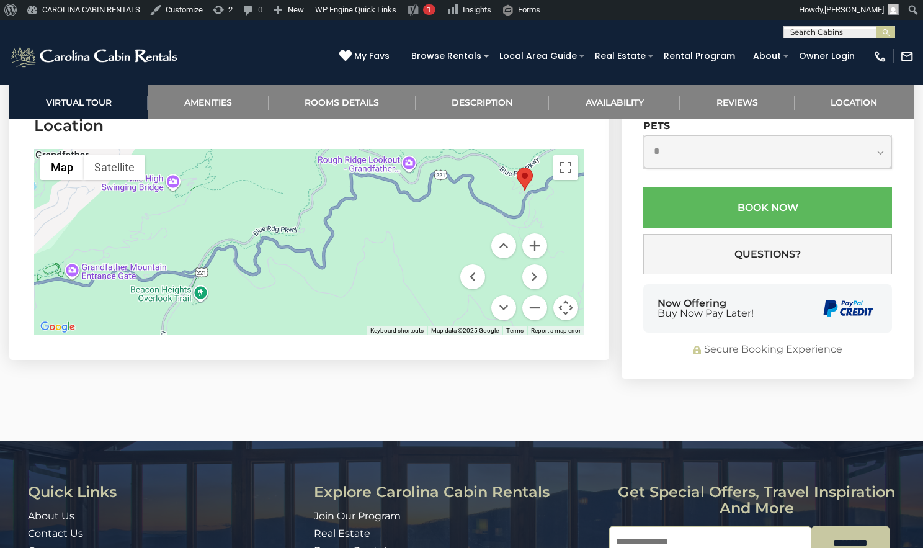
click at [608, 299] on section "Location ← Move left → Move right ↑ Move up ↓ Move down + Zoom in - Zoom out Ho…" at bounding box center [309, 228] width 600 height 264
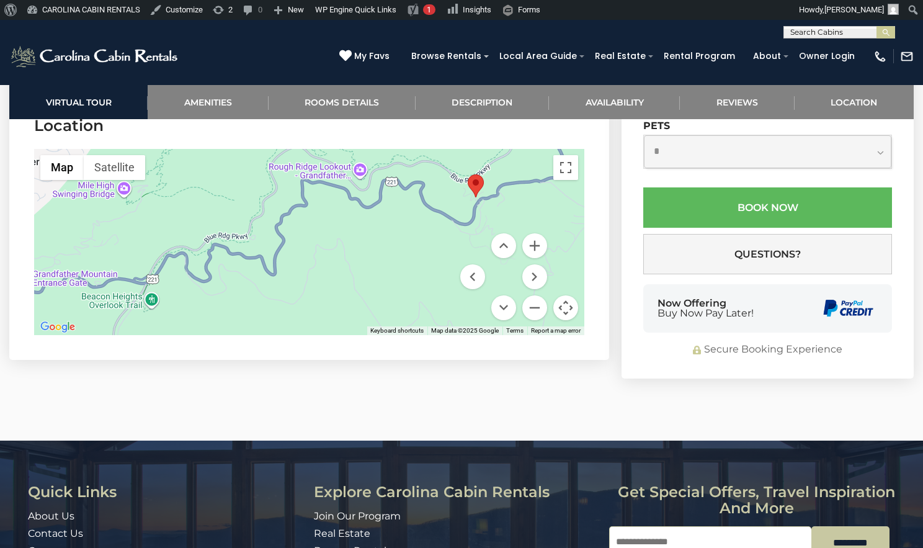
drag, startPoint x: 505, startPoint y: 278, endPoint x: 388, endPoint y: 296, distance: 119.1
click at [388, 296] on div at bounding box center [309, 242] width 550 height 186
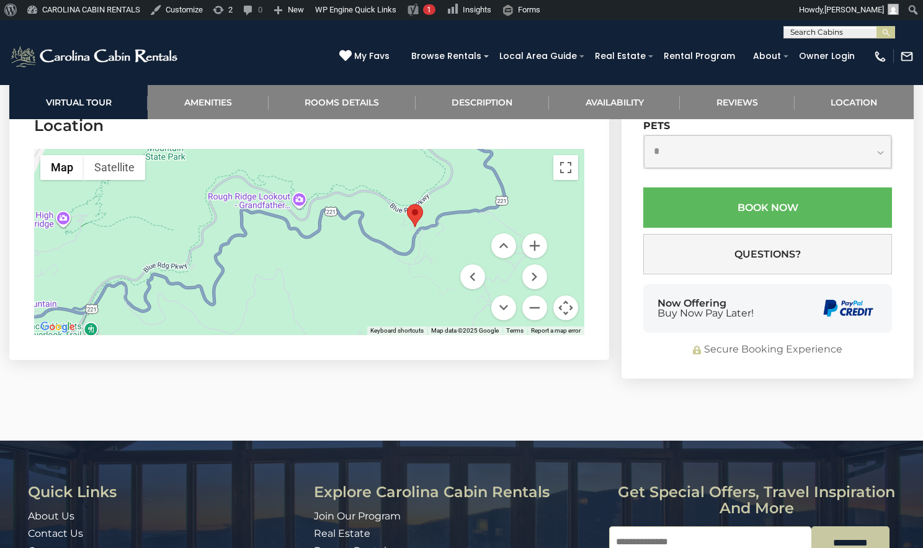
drag, startPoint x: 388, startPoint y: 298, endPoint x: 452, endPoint y: 295, distance: 63.9
click at [441, 304] on div at bounding box center [309, 242] width 550 height 186
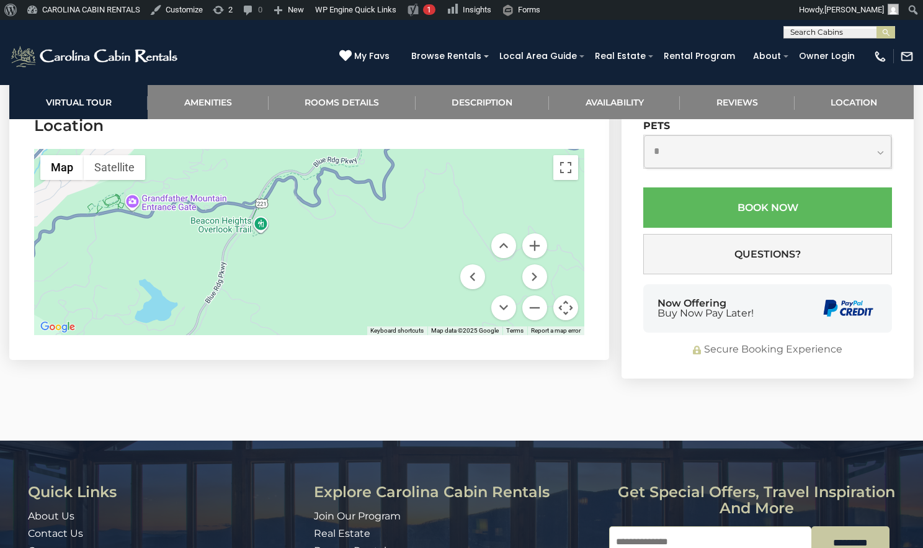
drag, startPoint x: 378, startPoint y: 296, endPoint x: 510, endPoint y: 207, distance: 159.6
click at [510, 207] on section "Location ← Move left → Move right ↑ Move up ↓ Move down + Zoom in - Zoom out Ho…" at bounding box center [309, 228] width 600 height 264
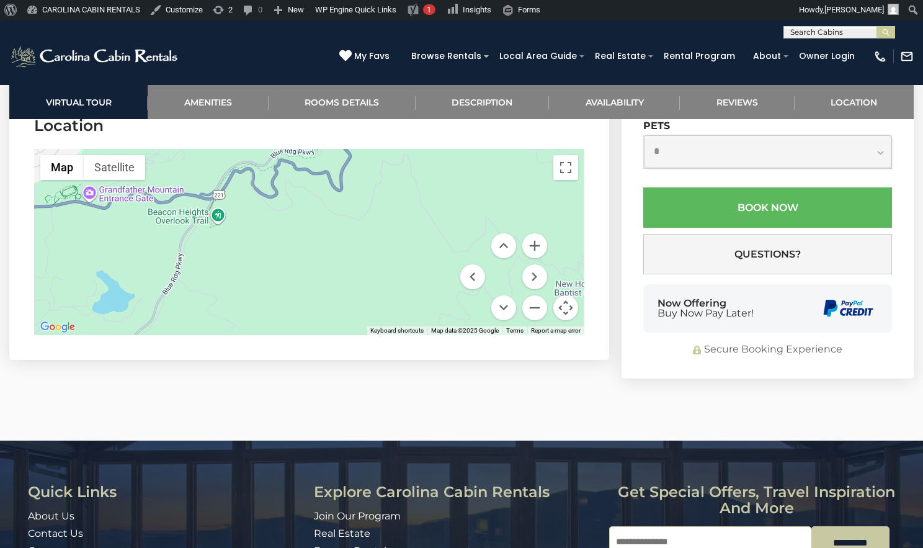
drag, startPoint x: 384, startPoint y: 291, endPoint x: 326, endPoint y: 299, distance: 58.2
click at [326, 299] on div at bounding box center [309, 242] width 550 height 186
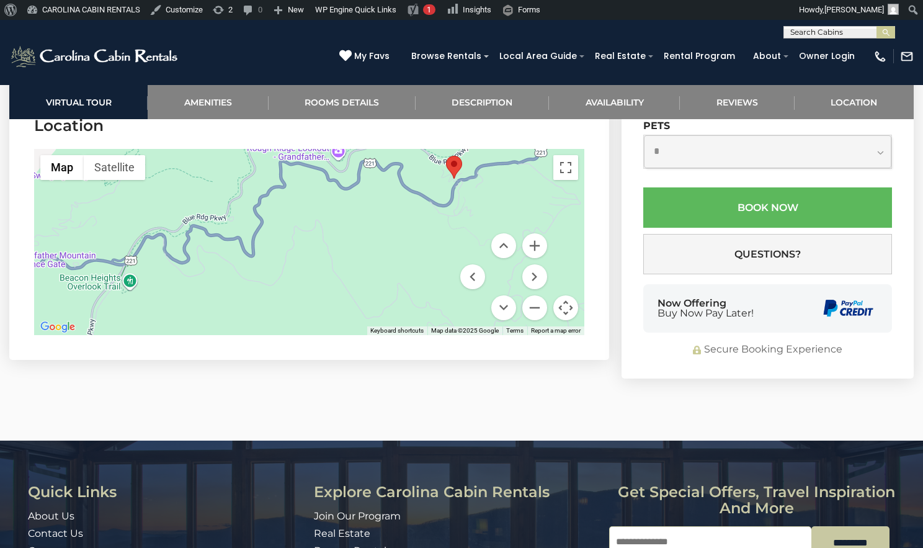
drag, startPoint x: 368, startPoint y: 285, endPoint x: 296, endPoint y: 351, distance: 97.9
click at [296, 335] on div at bounding box center [309, 242] width 550 height 186
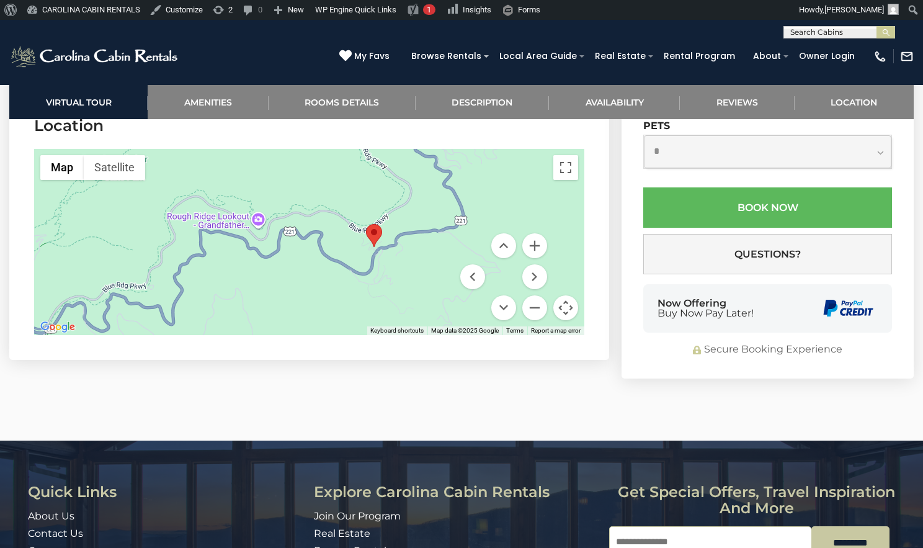
drag, startPoint x: 380, startPoint y: 313, endPoint x: 355, endPoint y: 321, distance: 26.7
click at [355, 321] on div at bounding box center [309, 242] width 550 height 186
click at [530, 258] on button "Zoom in" at bounding box center [534, 245] width 25 height 25
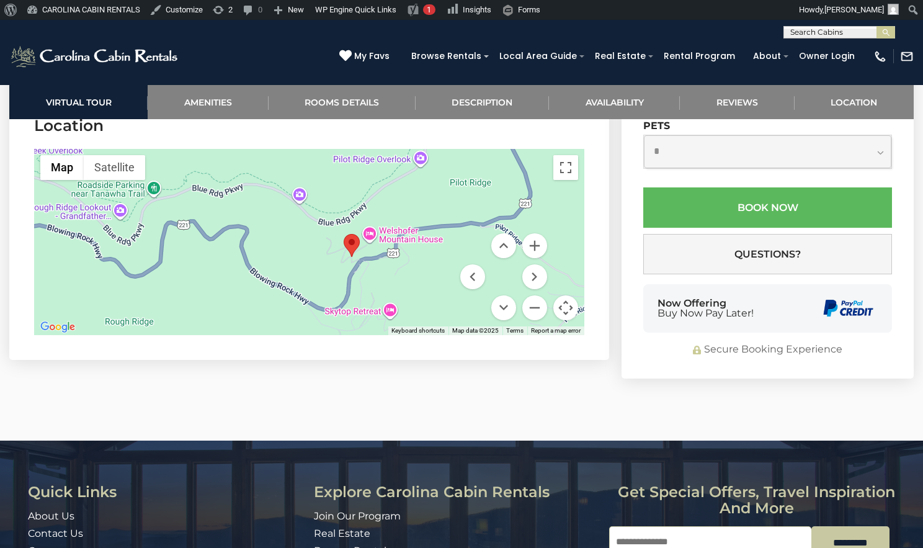
drag, startPoint x: 448, startPoint y: 321, endPoint x: 353, endPoint y: 326, distance: 95.6
click at [353, 326] on div at bounding box center [309, 242] width 550 height 186
click at [531, 258] on button "Zoom in" at bounding box center [534, 245] width 25 height 25
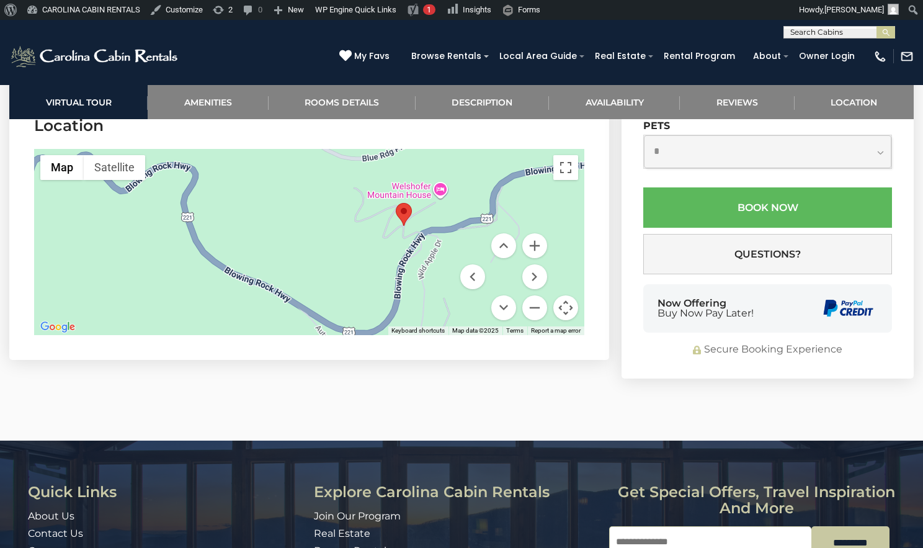
drag, startPoint x: 426, startPoint y: 335, endPoint x: 451, endPoint y: 286, distance: 54.9
click at [450, 280] on div at bounding box center [309, 242] width 550 height 186
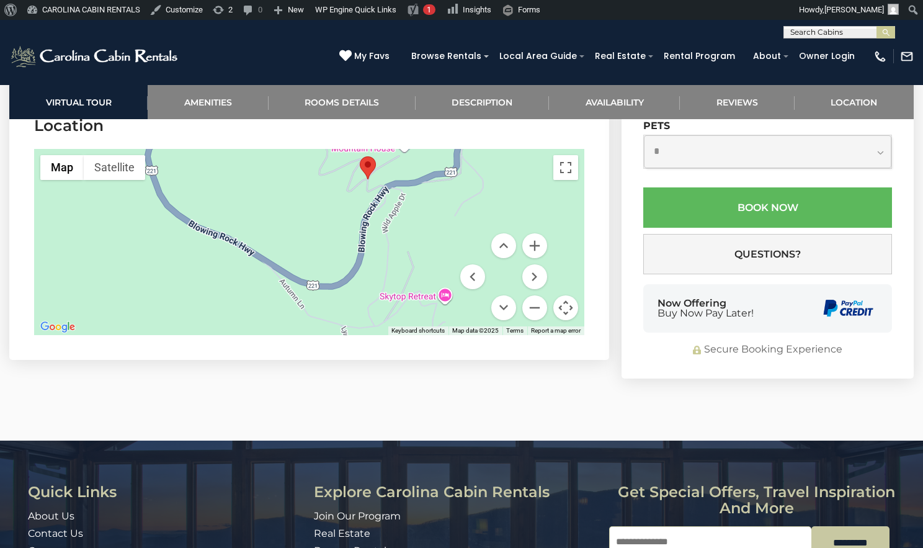
drag, startPoint x: 443, startPoint y: 323, endPoint x: 403, endPoint y: 277, distance: 60.7
click at [403, 277] on div at bounding box center [309, 242] width 550 height 186
click at [532, 320] on button "Zoom out" at bounding box center [534, 307] width 25 height 25
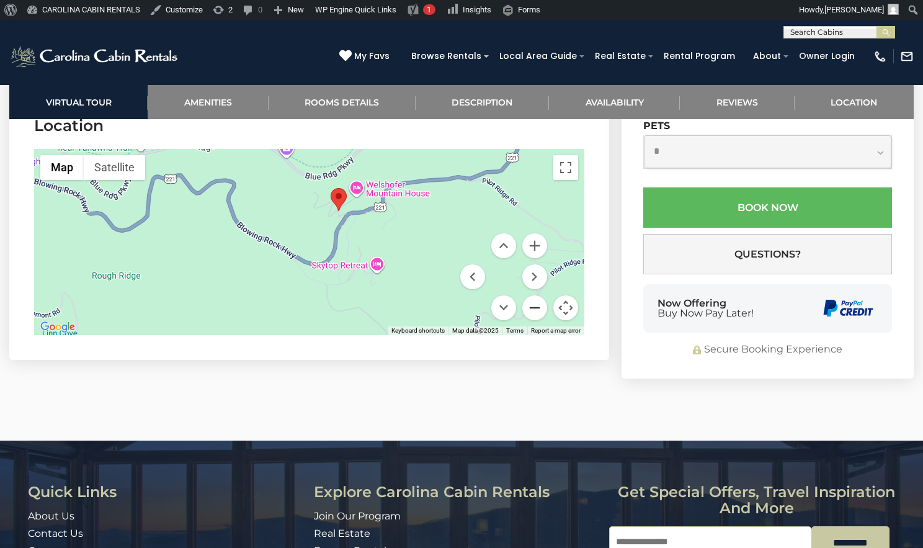
click at [532, 320] on button "Zoom out" at bounding box center [534, 307] width 25 height 25
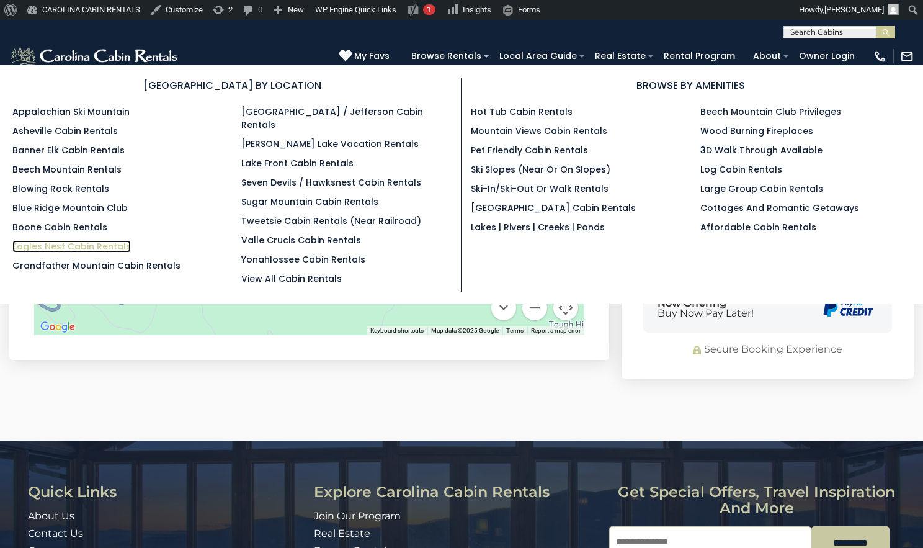
click at [100, 244] on link "Eagles Nest Cabin Rentals" at bounding box center [71, 246] width 118 height 12
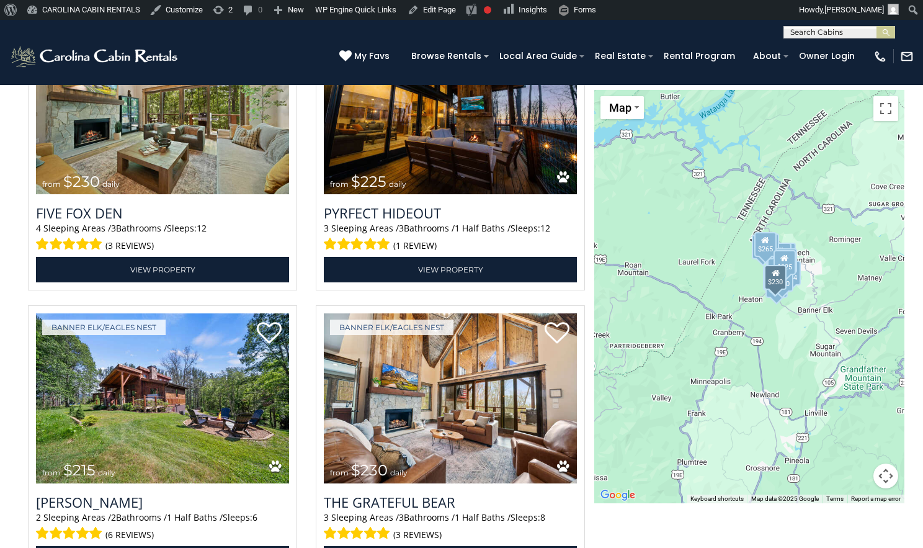
scroll to position [3783, 0]
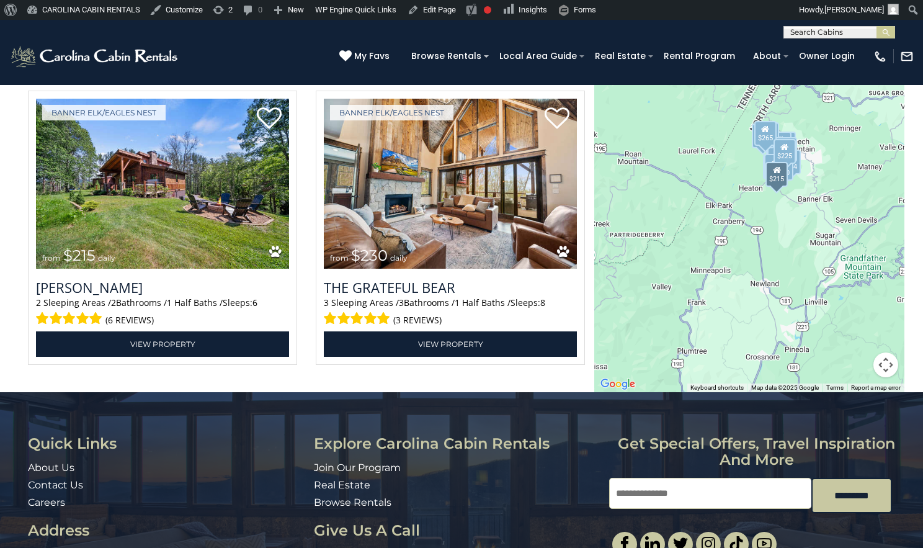
drag, startPoint x: 124, startPoint y: 249, endPoint x: 303, endPoint y: 146, distance: 206.4
click at [303, 146] on div "Banner Elk/Eagles Nest from $215 daily Buddys Cabin 2 Sleeping Areas / 2 Bathro…" at bounding box center [163, 232] width 288 height 282
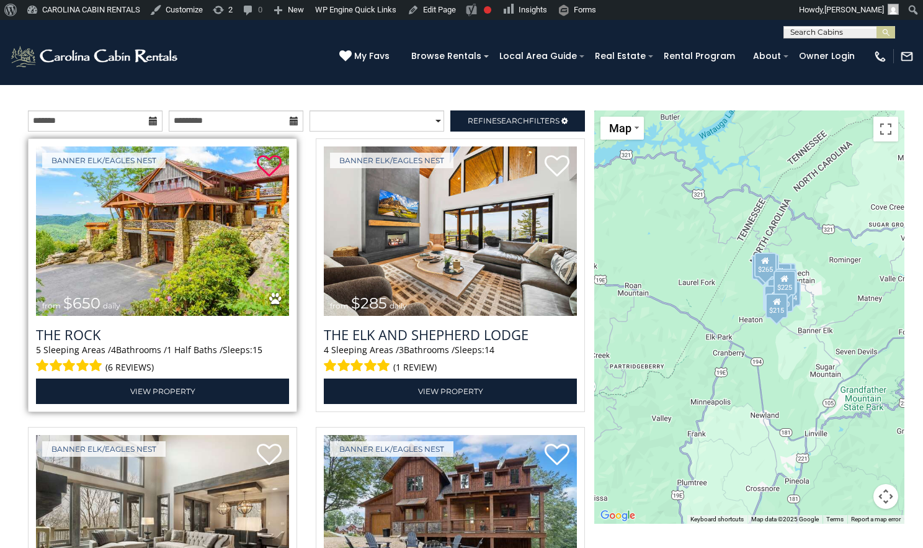
scroll to position [1427, 0]
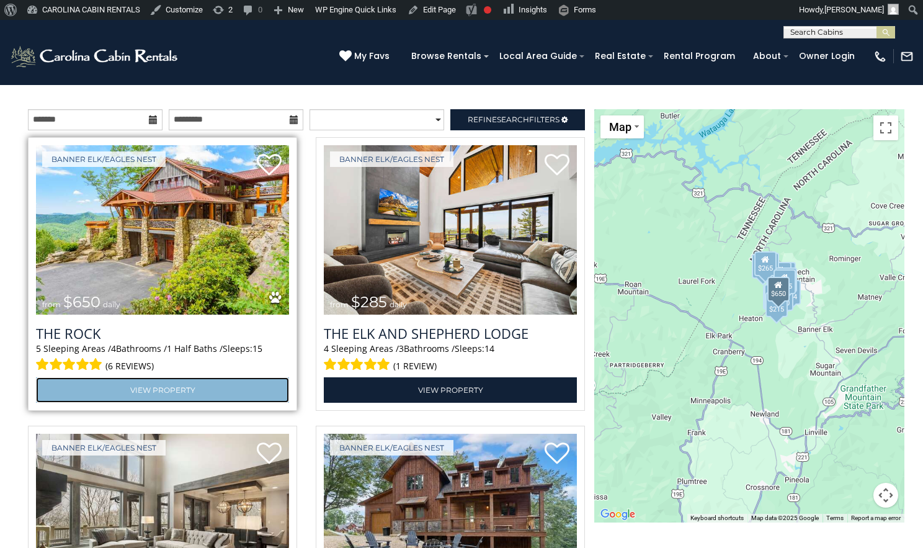
click at [177, 395] on link "View Property" at bounding box center [162, 389] width 253 height 25
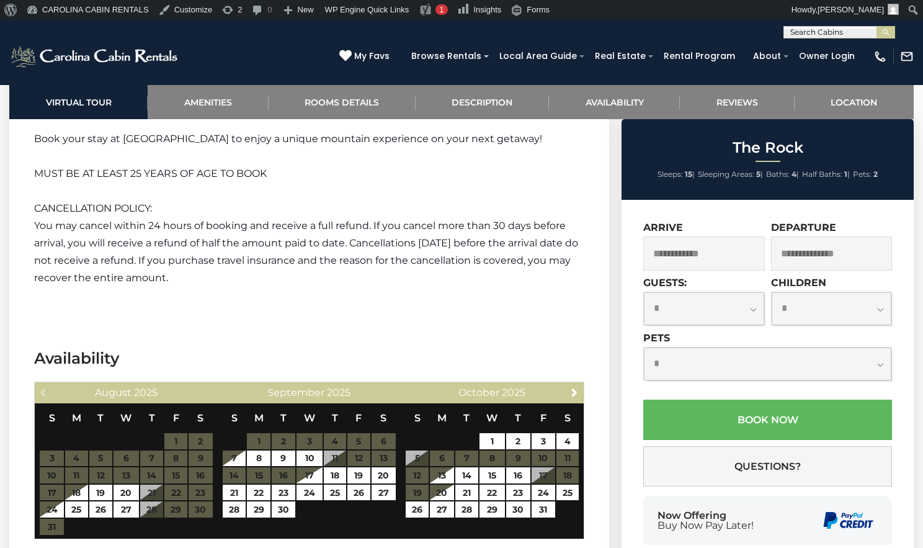
scroll to position [3359, 0]
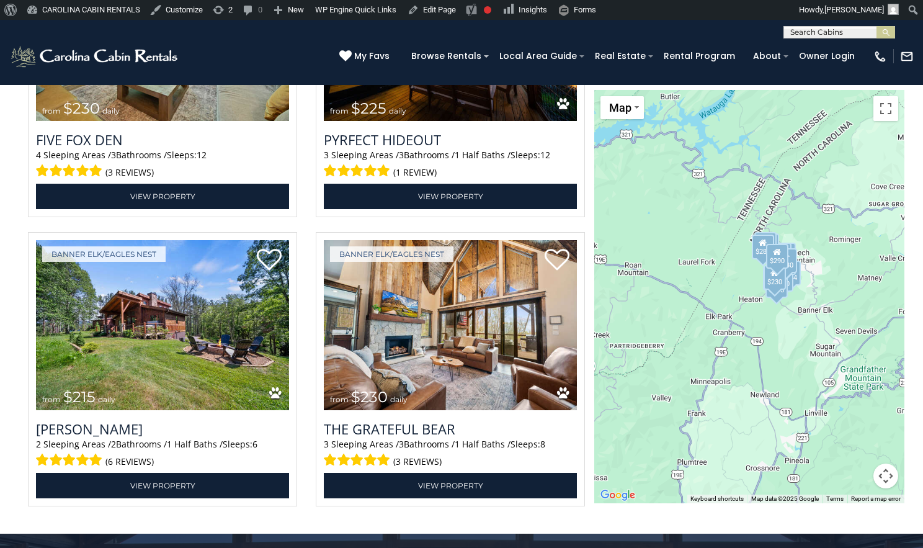
scroll to position [3682, 0]
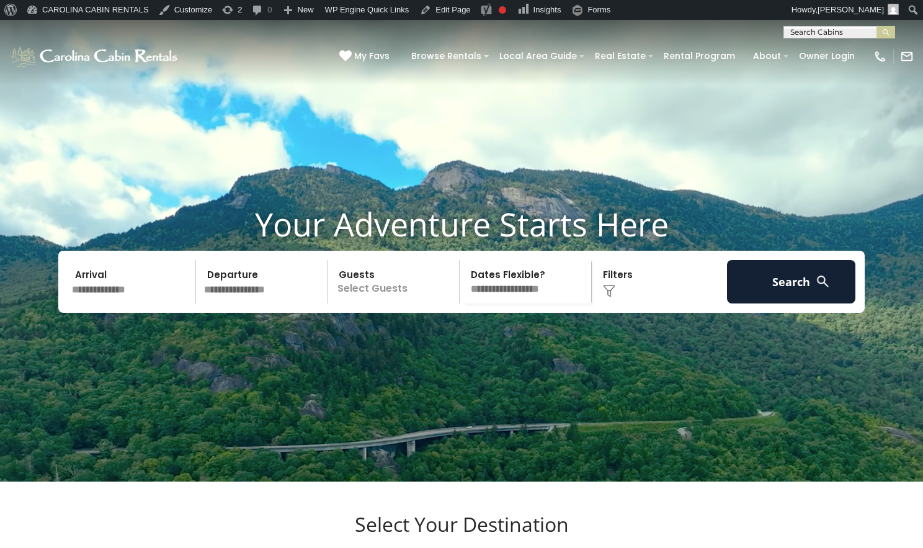
scroll to position [1, 0]
click at [798, 33] on input "text" at bounding box center [838, 34] width 109 height 12
type input "***"
click at [811, 48] on li "Bud dys Cabin" at bounding box center [839, 48] width 110 height 11
click at [879, 32] on button "submit" at bounding box center [885, 32] width 19 height 12
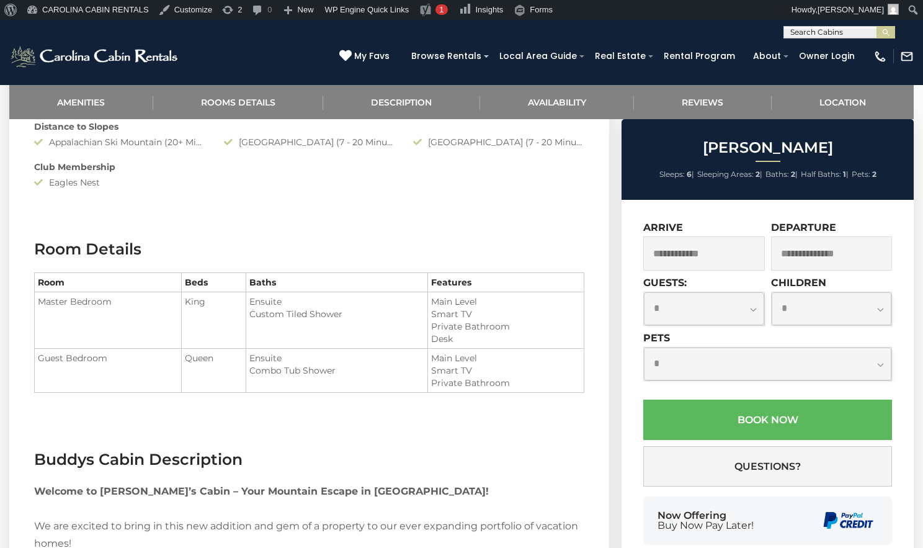
scroll to position [858, 0]
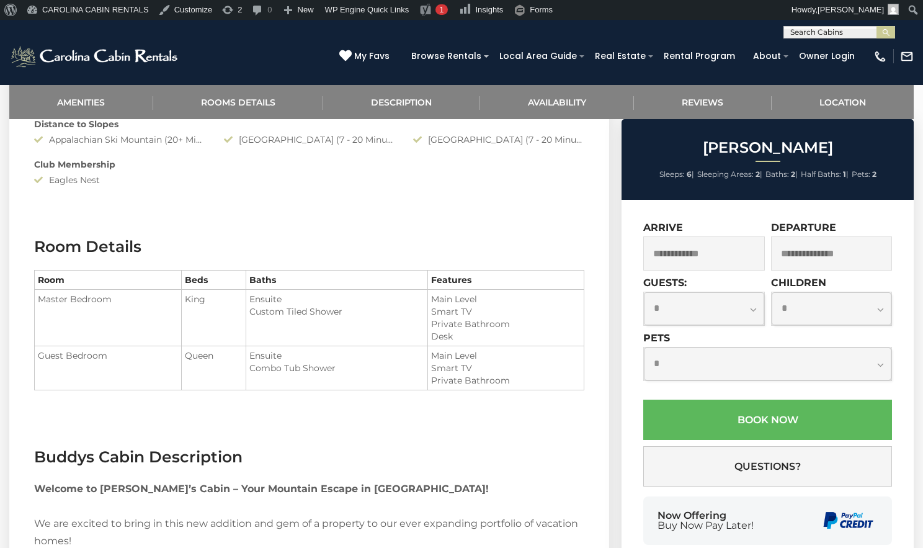
click at [711, 243] on input "text" at bounding box center [704, 253] width 122 height 34
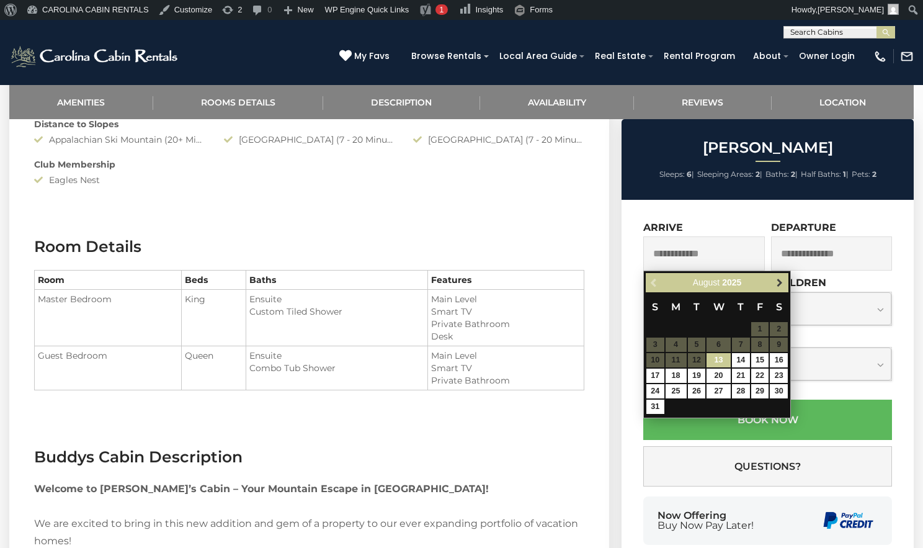
click at [781, 281] on span "Next" at bounding box center [780, 283] width 10 height 10
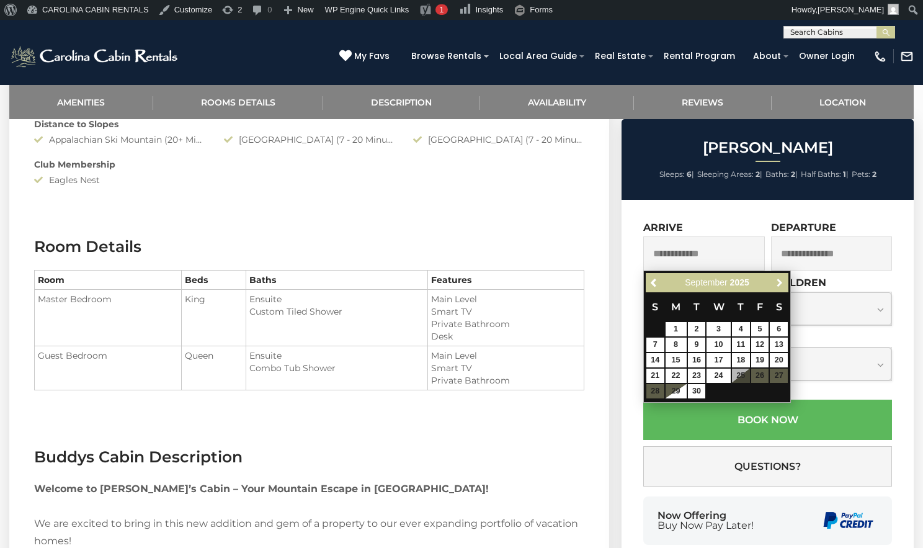
click at [781, 281] on span "Next" at bounding box center [780, 283] width 10 height 10
click at [764, 373] on link "24" at bounding box center [760, 375] width 18 height 14
type input "**********"
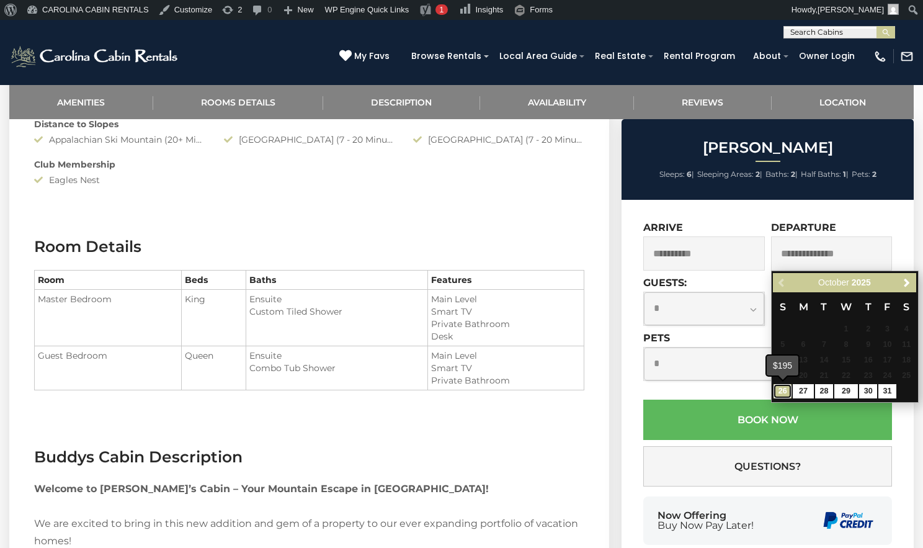
click at [786, 386] on link "26" at bounding box center [782, 391] width 18 height 14
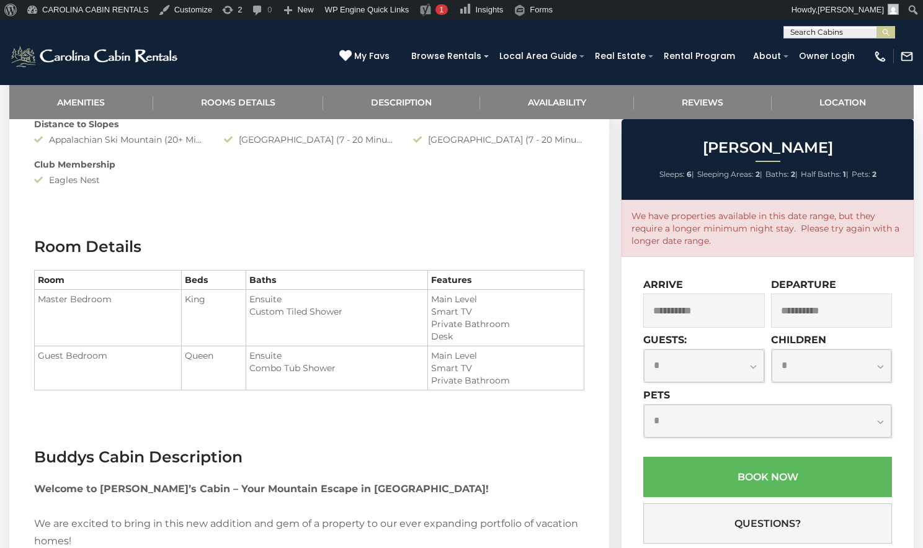
click at [814, 307] on input "**********" at bounding box center [832, 310] width 122 height 34
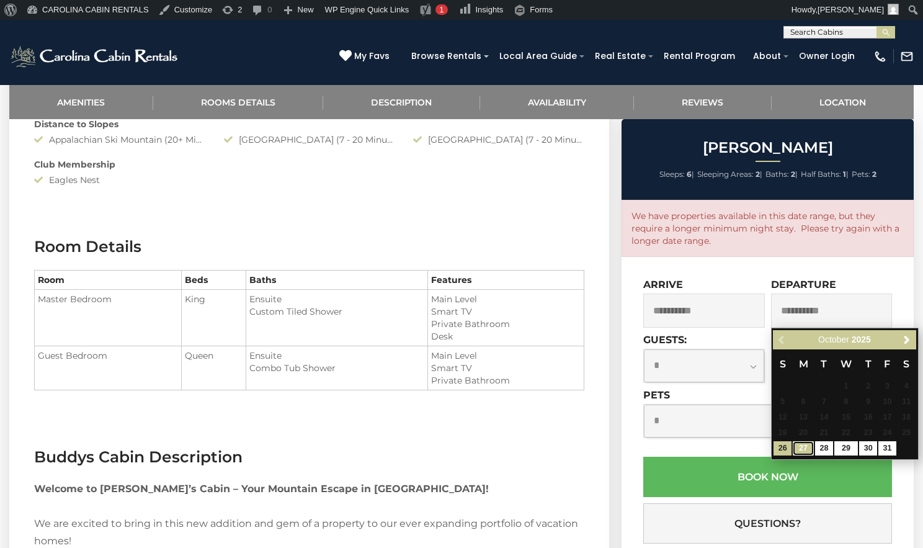
click at [806, 445] on link "27" at bounding box center [803, 448] width 21 height 14
type input "**********"
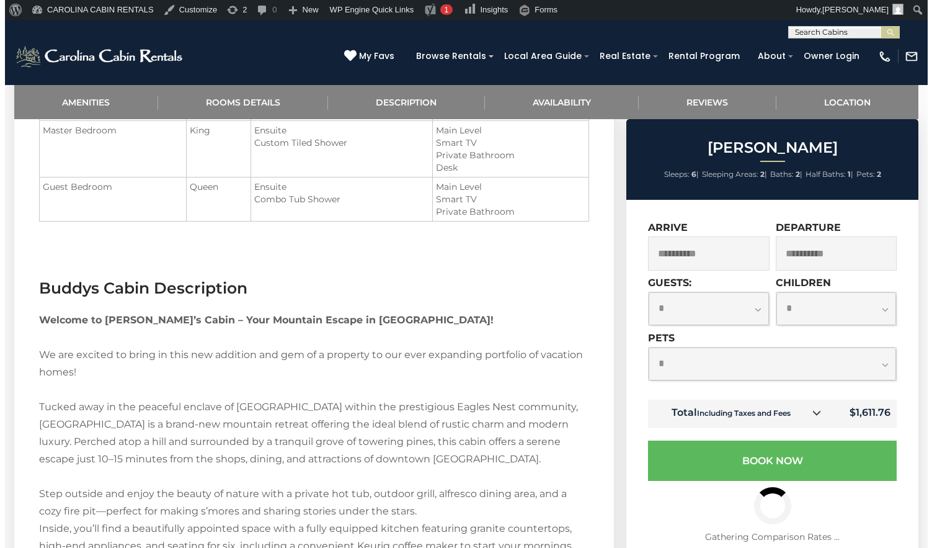
scroll to position [1045, 0]
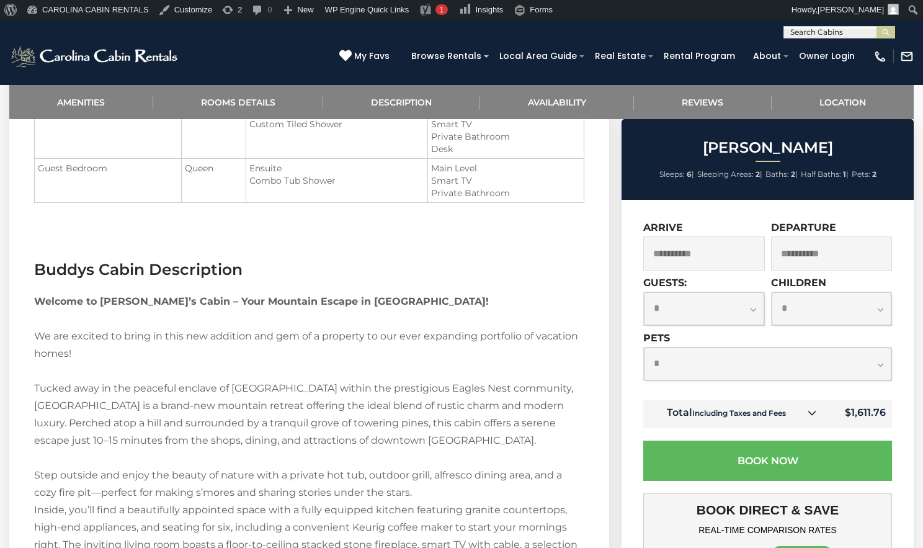
click at [812, 407] on link at bounding box center [812, 413] width 16 height 16
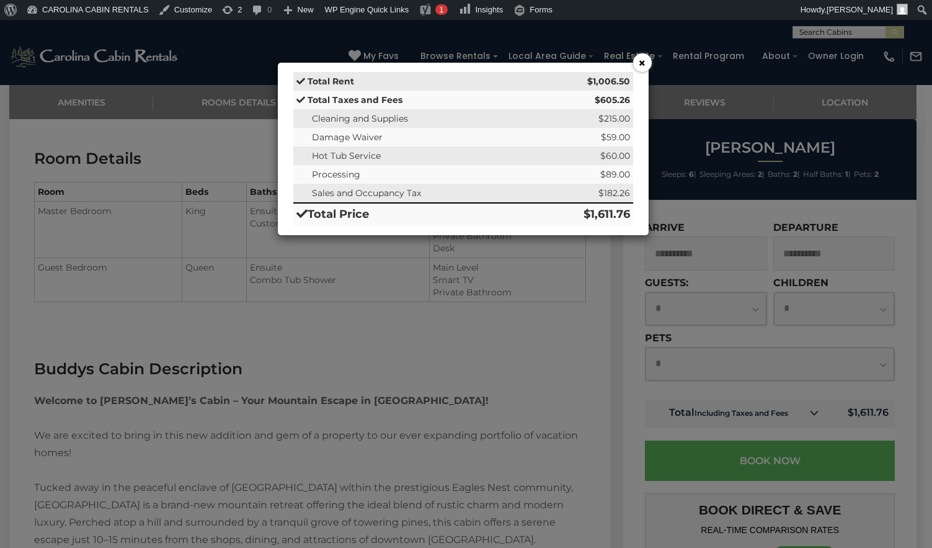
drag, startPoint x: 812, startPoint y: 407, endPoint x: 785, endPoint y: 210, distance: 198.4
click at [785, 210] on div "× Total Rent $1,006.50 Total Taxes and Fees $605.26 Cleaning and Supplies $215.…" at bounding box center [466, 274] width 932 height 548
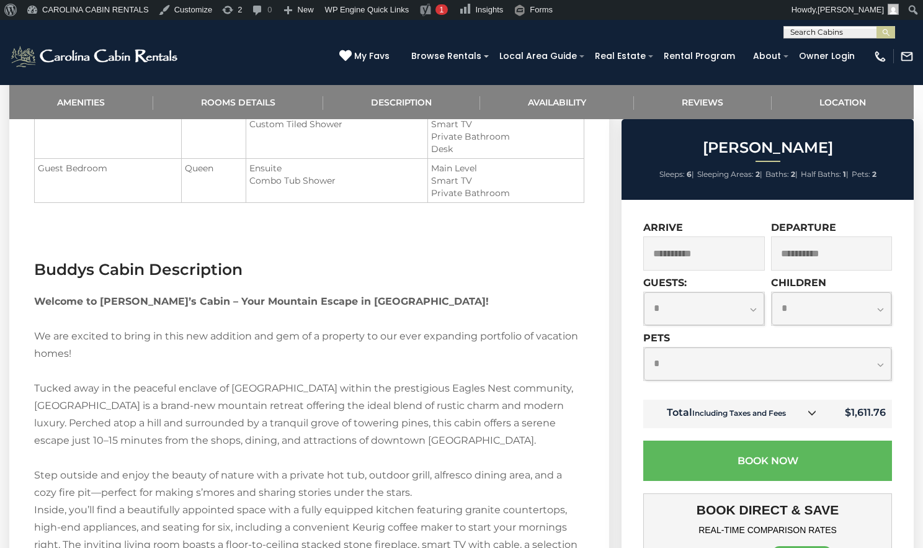
click at [816, 409] on icon at bounding box center [812, 412] width 9 height 9
